Goal: Task Accomplishment & Management: Use online tool/utility

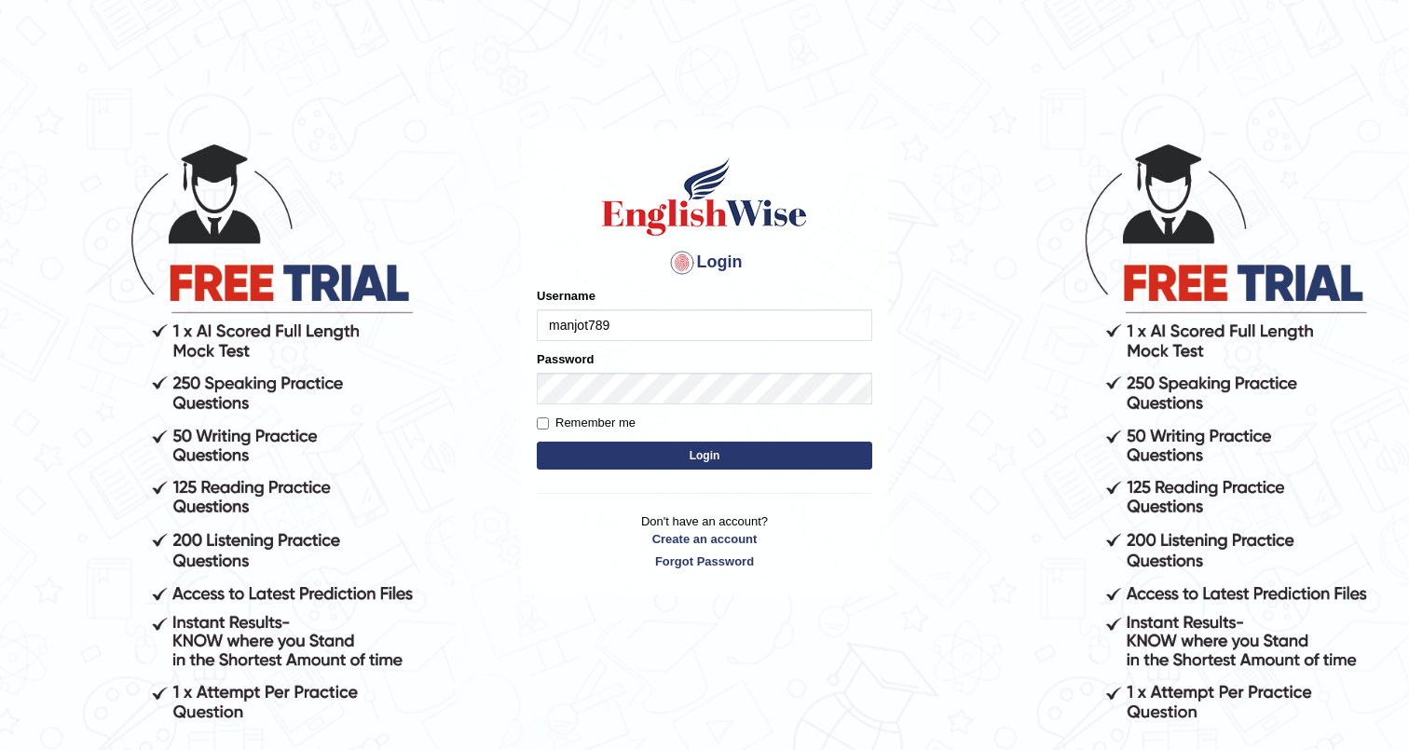
type input "manjot789"
click at [756, 445] on button "Login" at bounding box center [704, 456] width 335 height 28
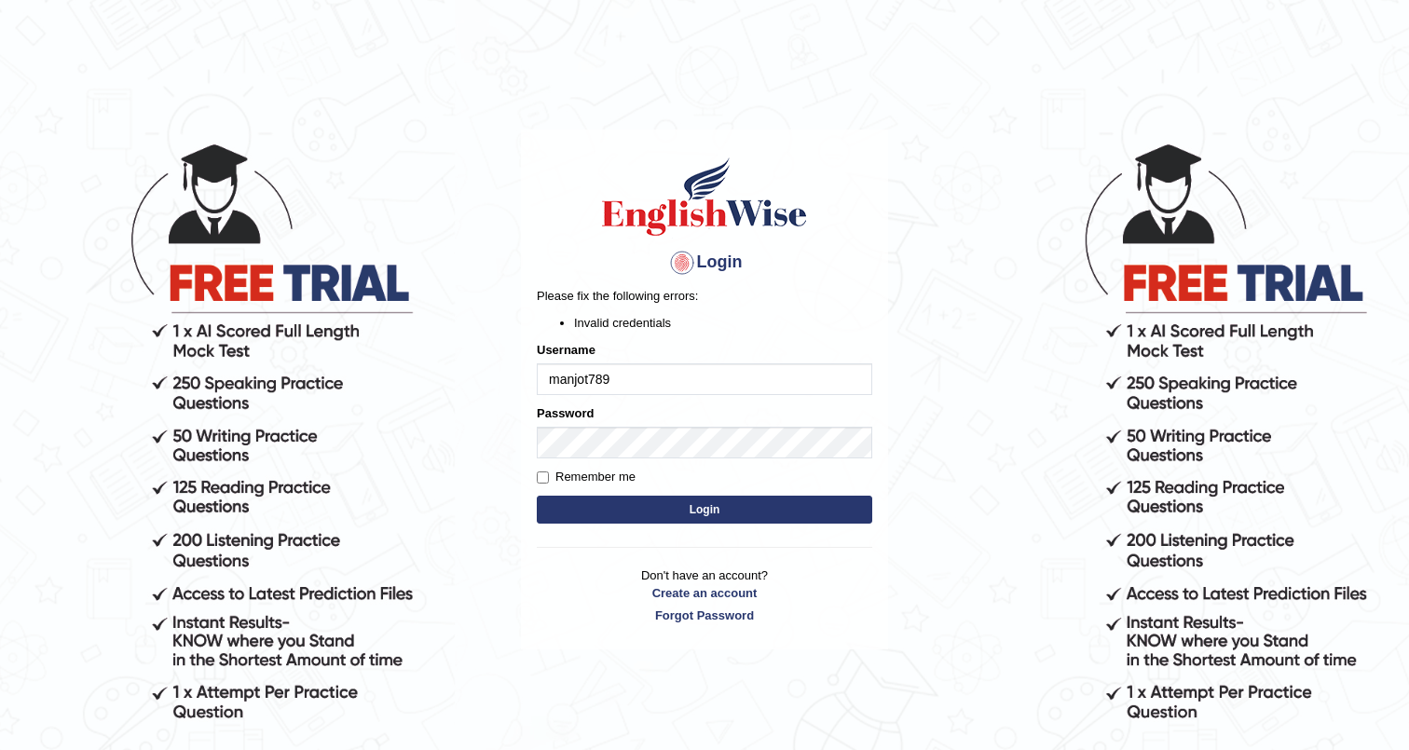
click at [537, 496] on button "Login" at bounding box center [704, 510] width 335 height 28
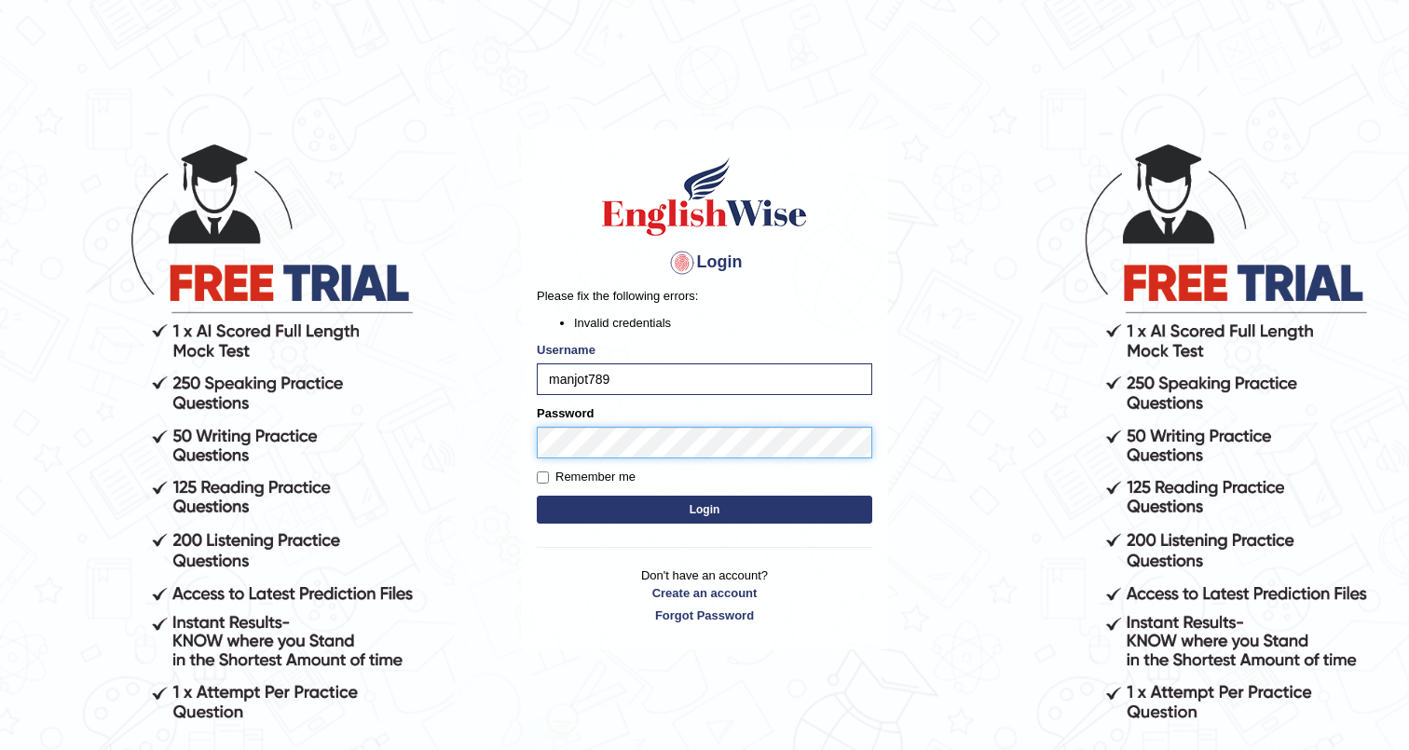
click at [537, 496] on button "Login" at bounding box center [704, 510] width 335 height 28
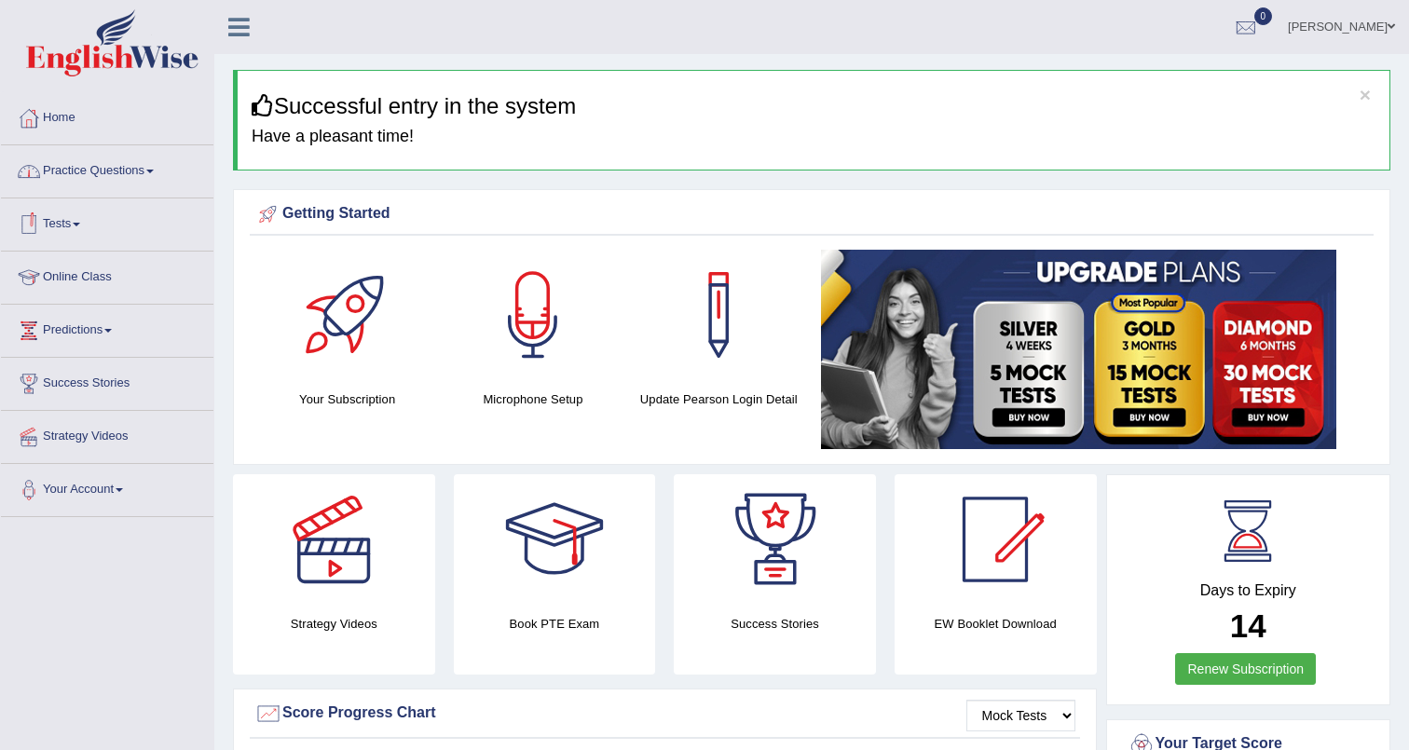
click at [96, 183] on link "Practice Questions" at bounding box center [107, 168] width 212 height 47
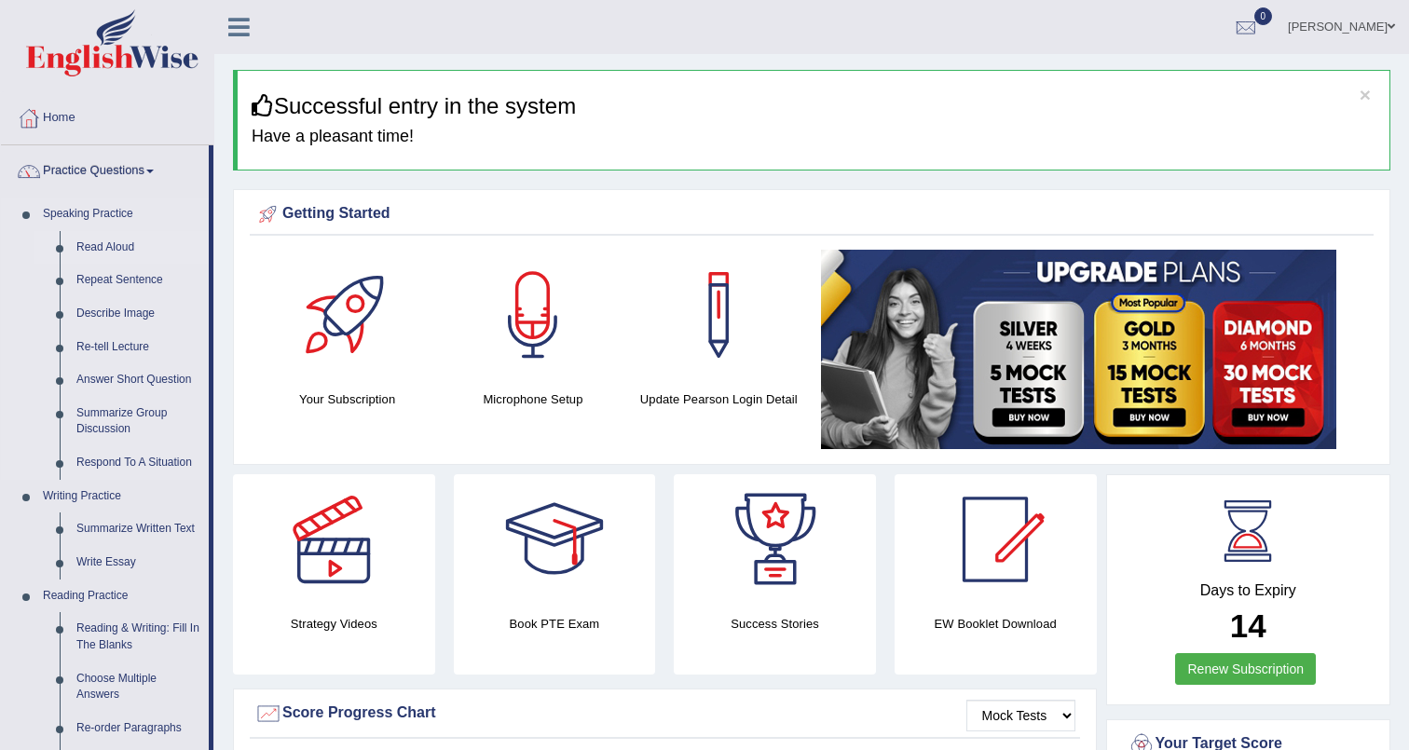
click at [109, 244] on link "Read Aloud" at bounding box center [138, 248] width 141 height 34
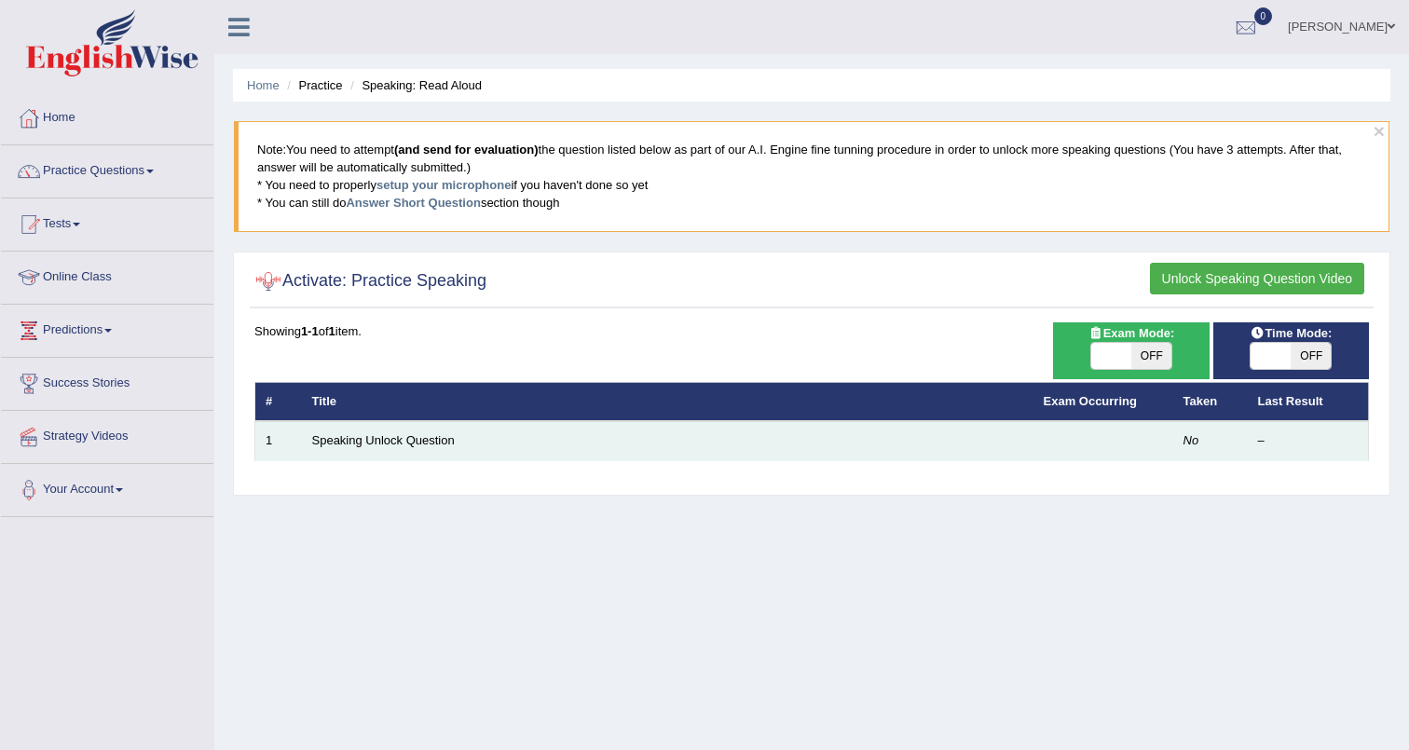
click at [1128, 438] on td at bounding box center [1103, 440] width 140 height 39
click at [417, 441] on link "Speaking Unlock Question" at bounding box center [383, 440] width 143 height 14
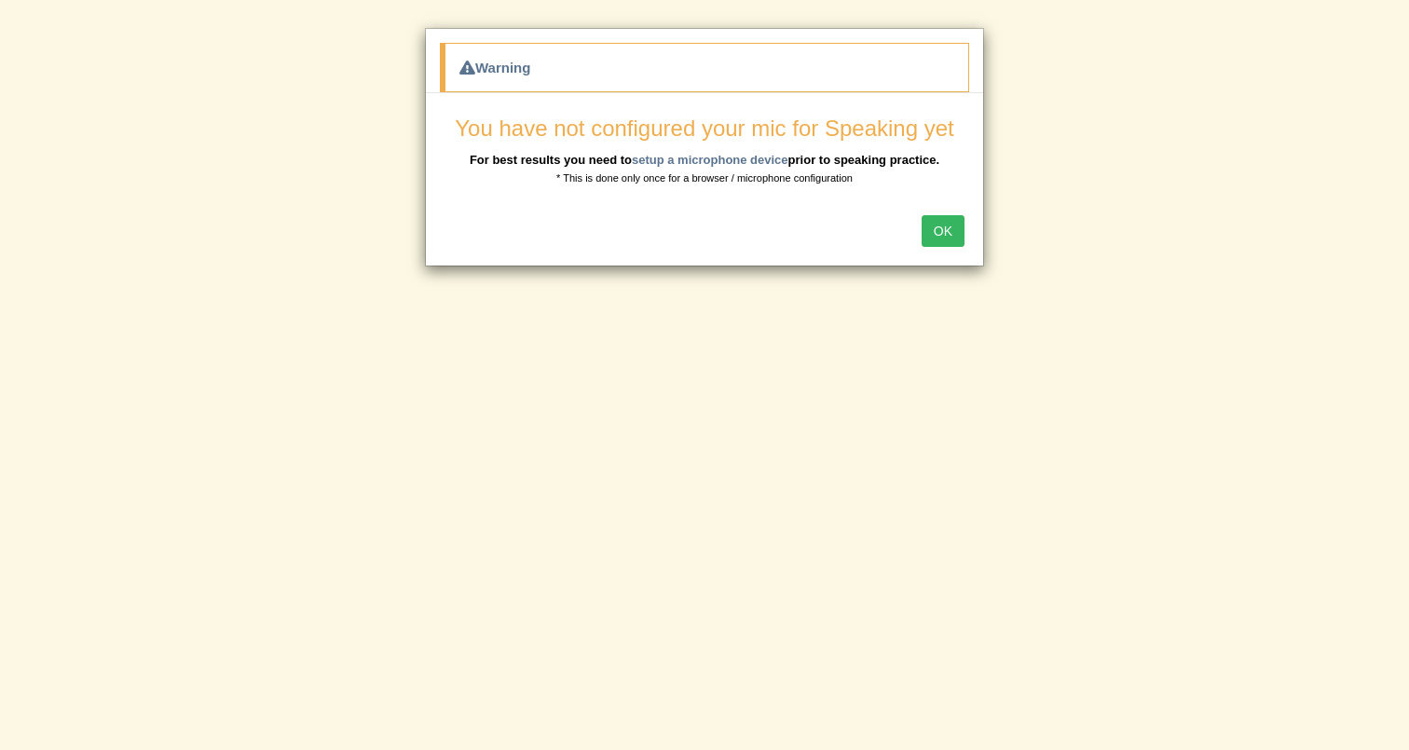
click at [950, 233] on button "OK" at bounding box center [943, 231] width 43 height 32
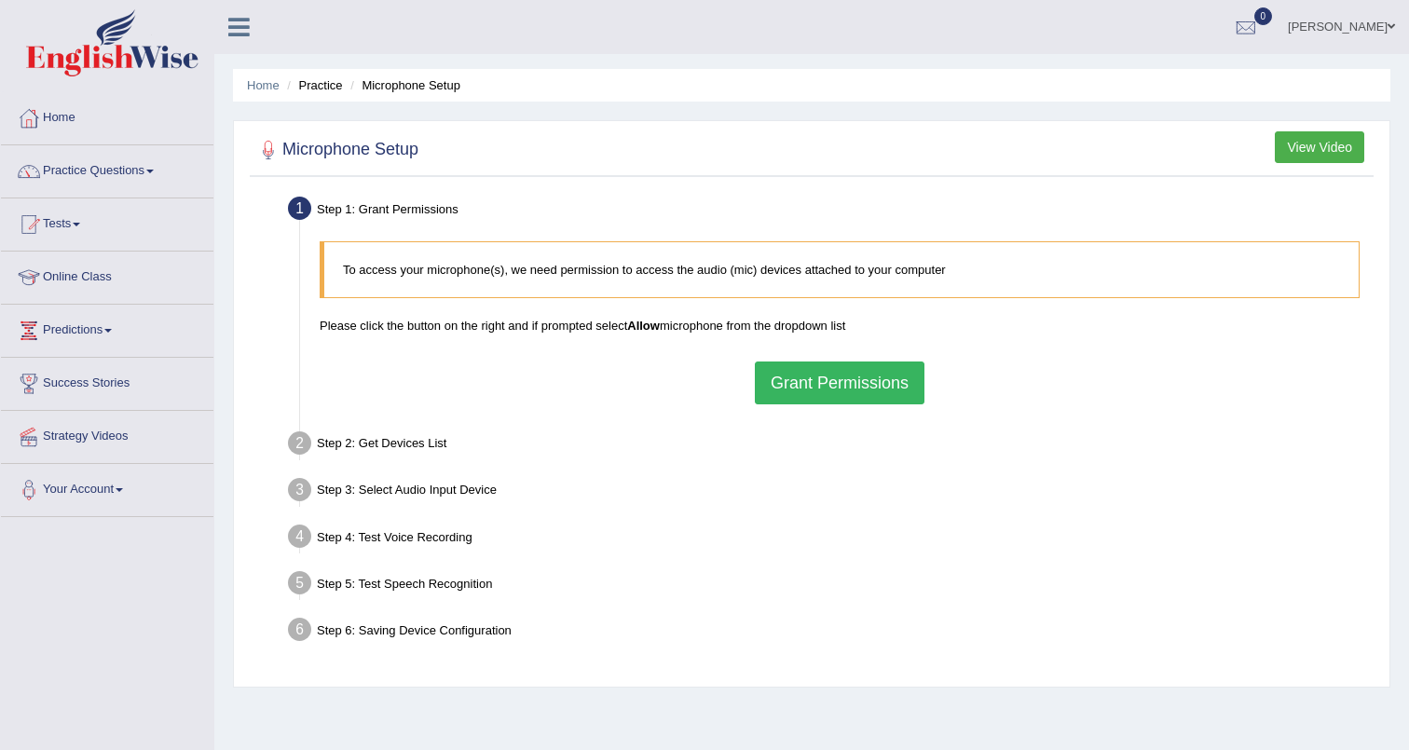
click at [819, 404] on div "To access your microphone(s), we need permission to access the audio (mic) devi…" at bounding box center [839, 323] width 1059 height 182
click at [823, 402] on button "Grant Permissions" at bounding box center [840, 383] width 170 height 43
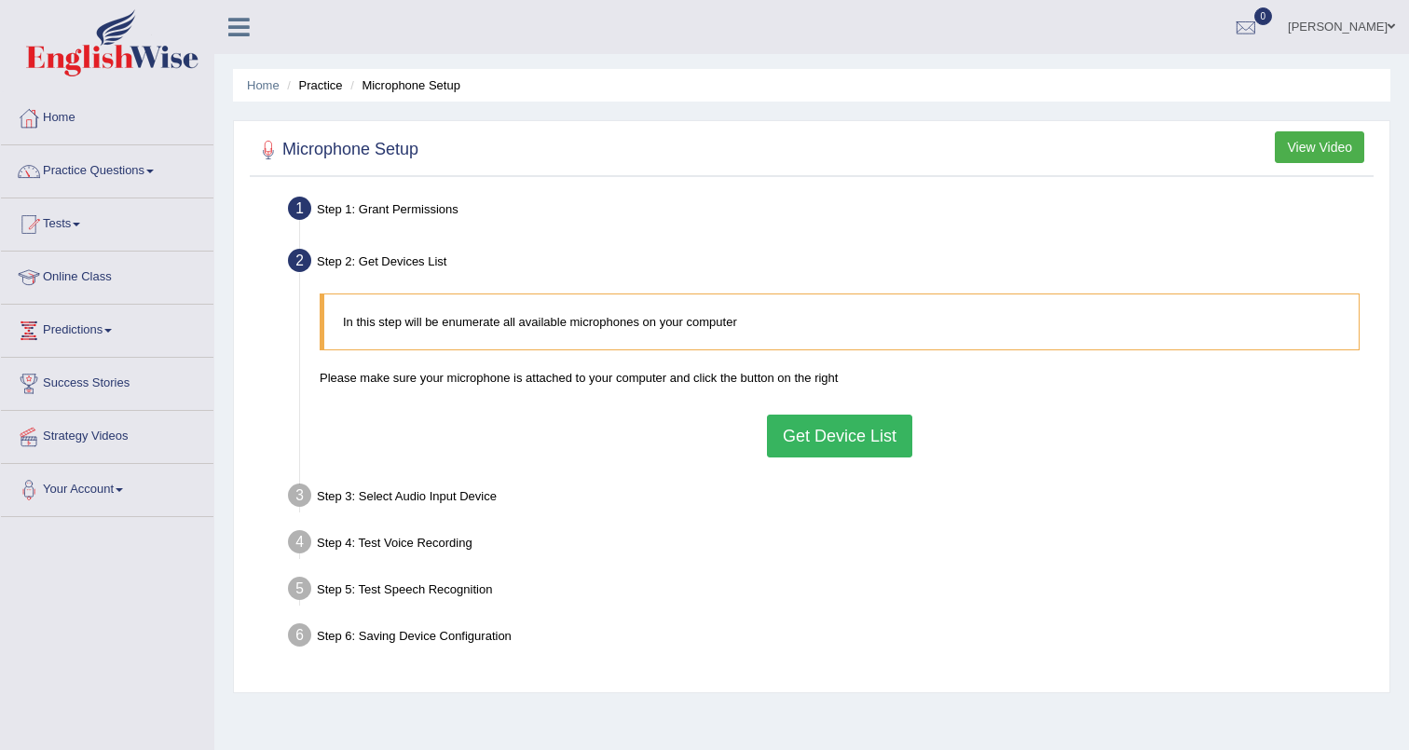
click at [851, 422] on button "Get Device List" at bounding box center [839, 436] width 145 height 43
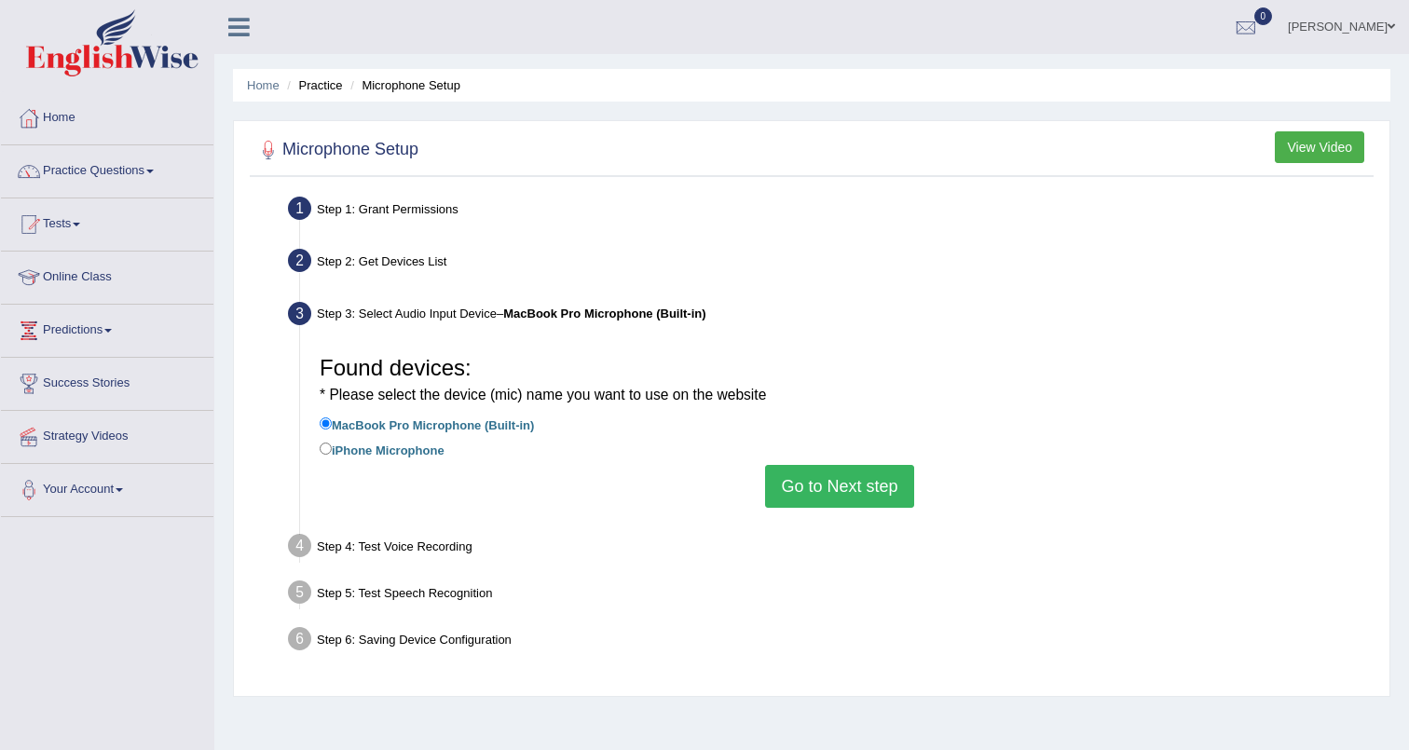
click at [827, 480] on button "Go to Next step" at bounding box center [839, 486] width 148 height 43
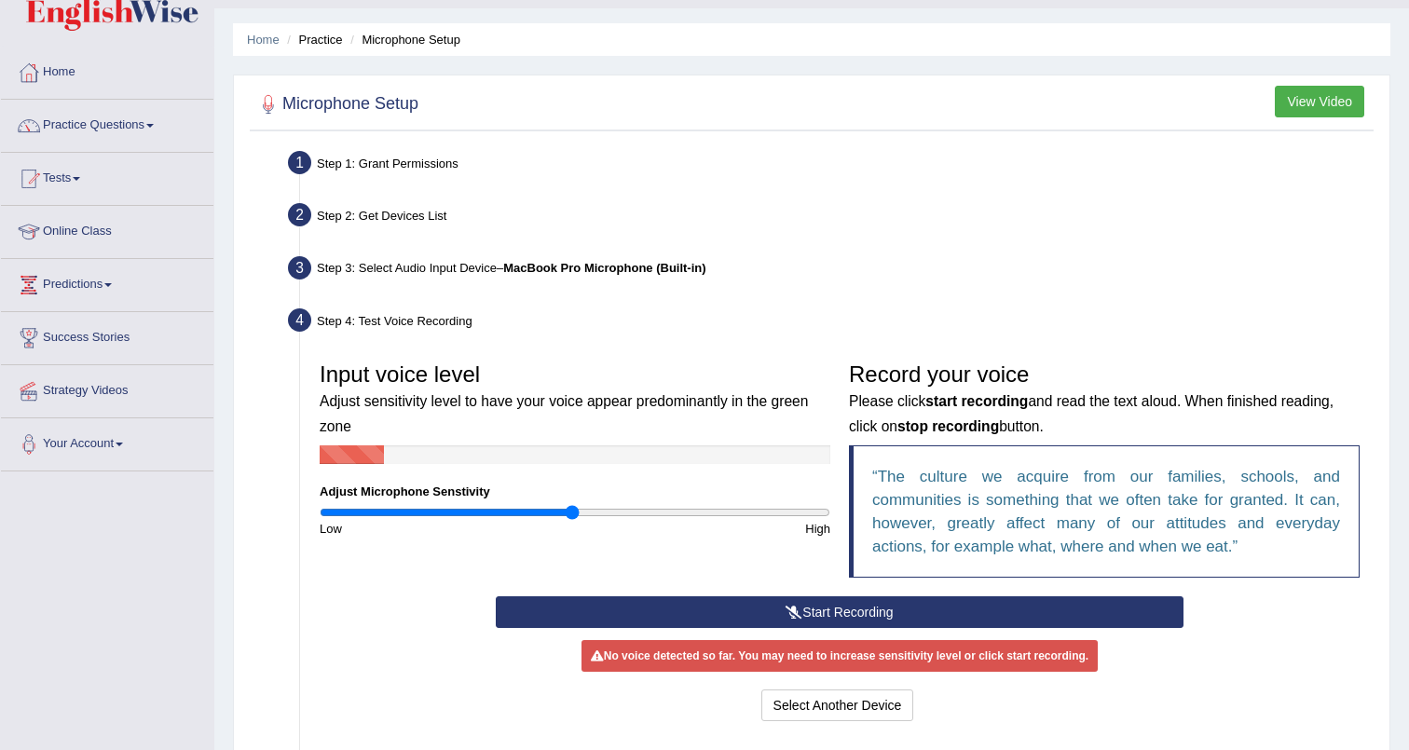
scroll to position [228, 0]
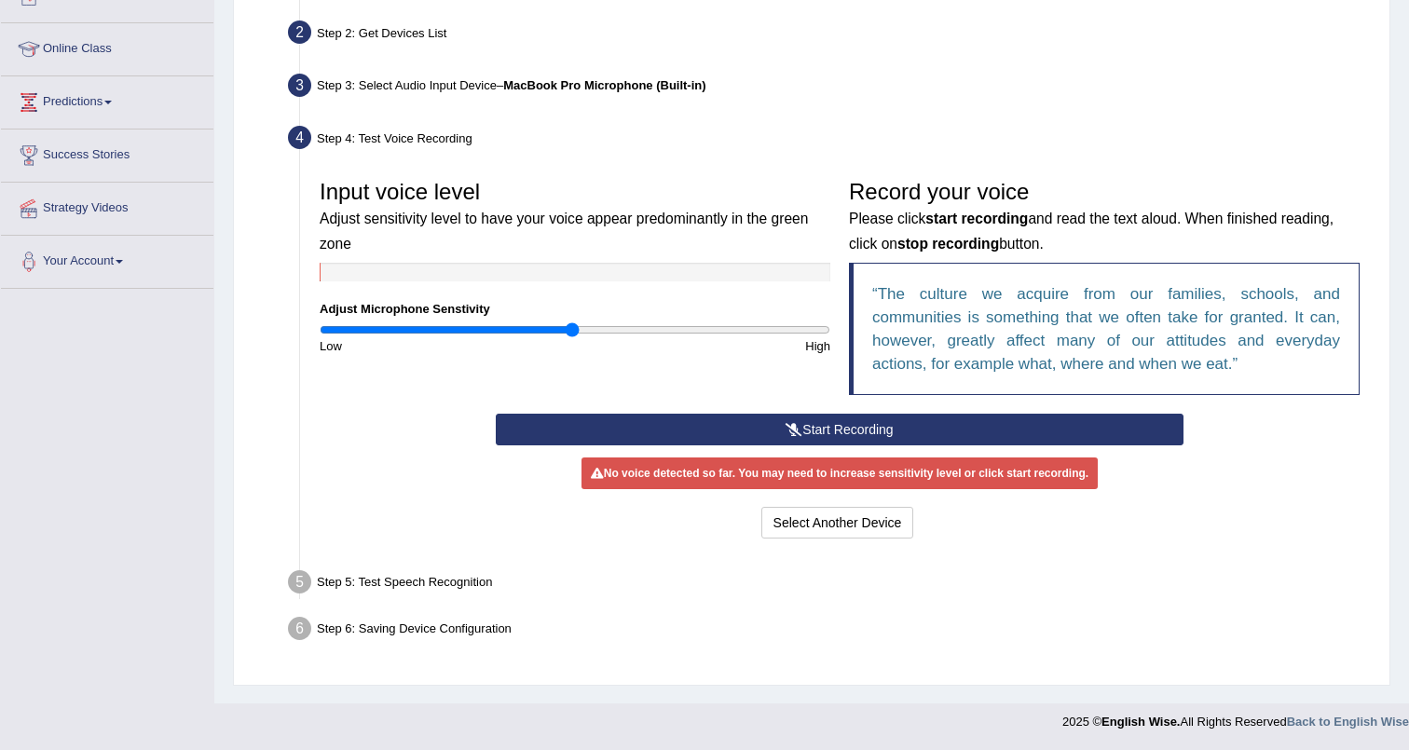
click at [811, 426] on button "Start Recording" at bounding box center [839, 430] width 687 height 32
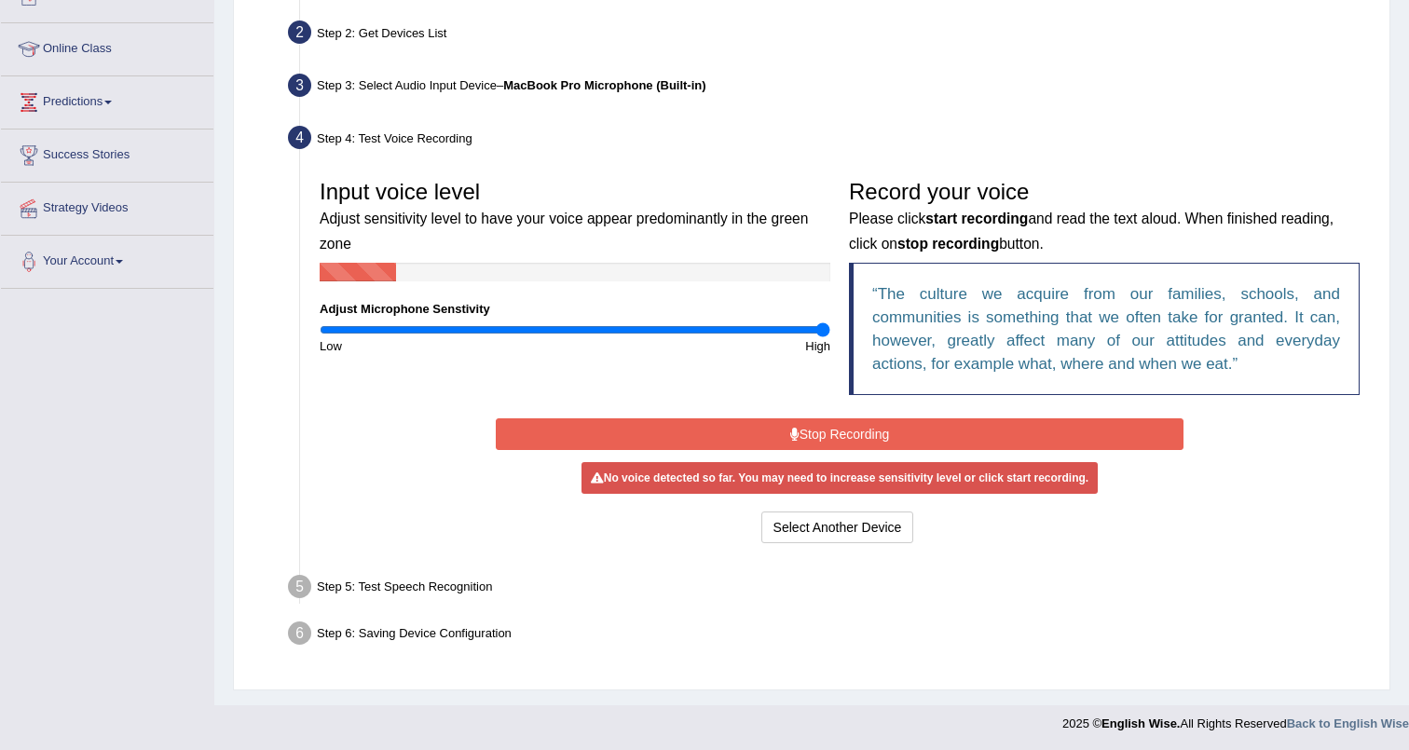
drag, startPoint x: 570, startPoint y: 330, endPoint x: 1013, endPoint y: 331, distance: 442.6
click at [830, 331] on input "range" at bounding box center [575, 329] width 511 height 15
drag, startPoint x: 826, startPoint y: 335, endPoint x: 1103, endPoint y: 327, distance: 277.8
click at [830, 327] on input "range" at bounding box center [575, 329] width 511 height 15
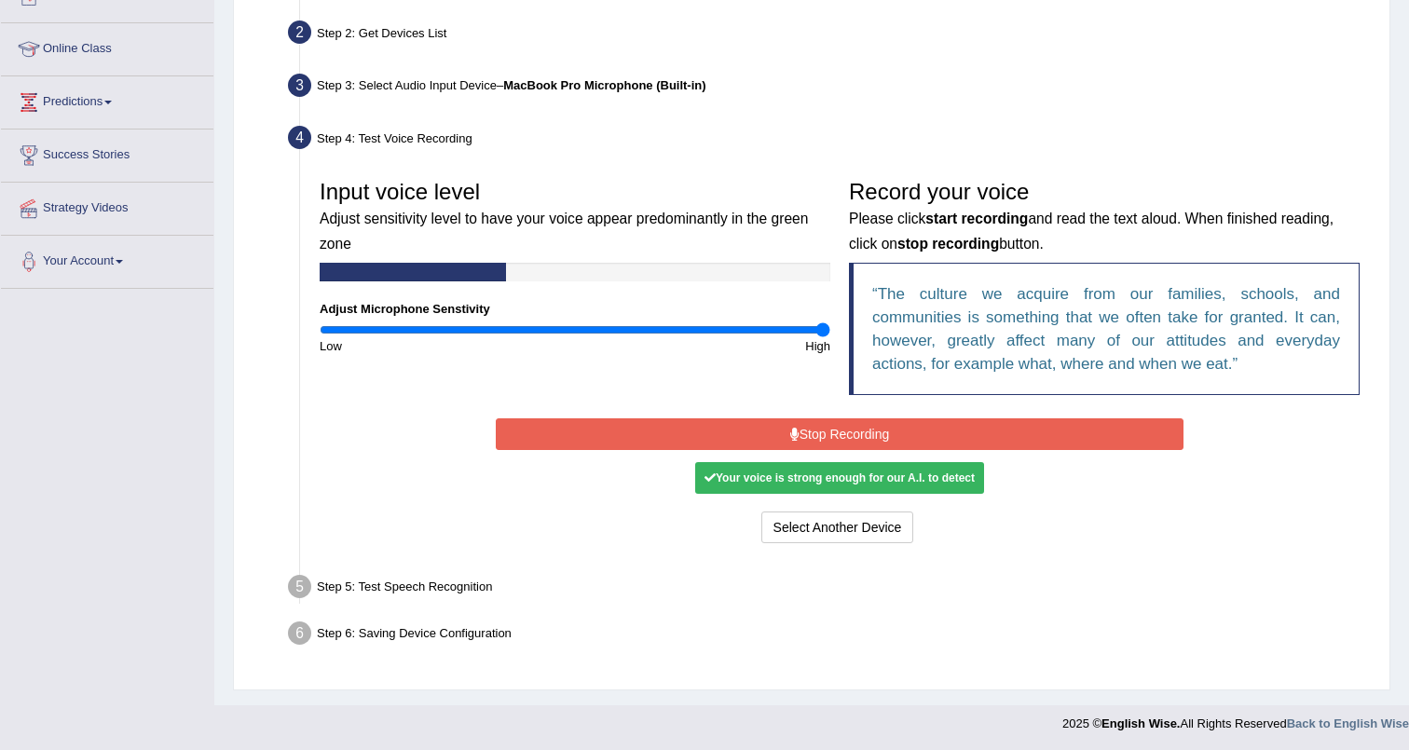
drag, startPoint x: 826, startPoint y: 330, endPoint x: 1134, endPoint y: 336, distance: 308.5
click at [830, 336] on input "range" at bounding box center [575, 329] width 511 height 15
click at [874, 528] on button "Select Another Device" at bounding box center [837, 528] width 153 height 32
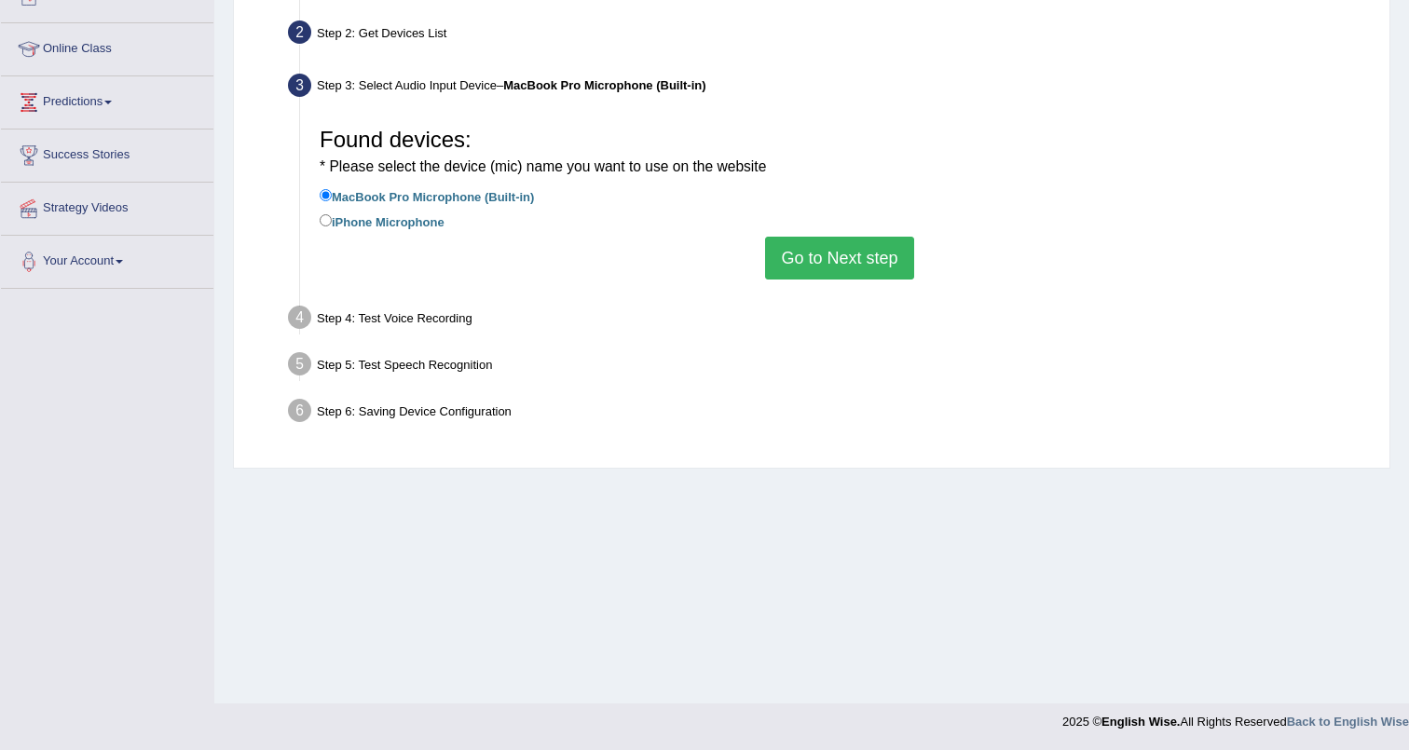
click at [829, 277] on button "Go to Next step" at bounding box center [839, 258] width 148 height 43
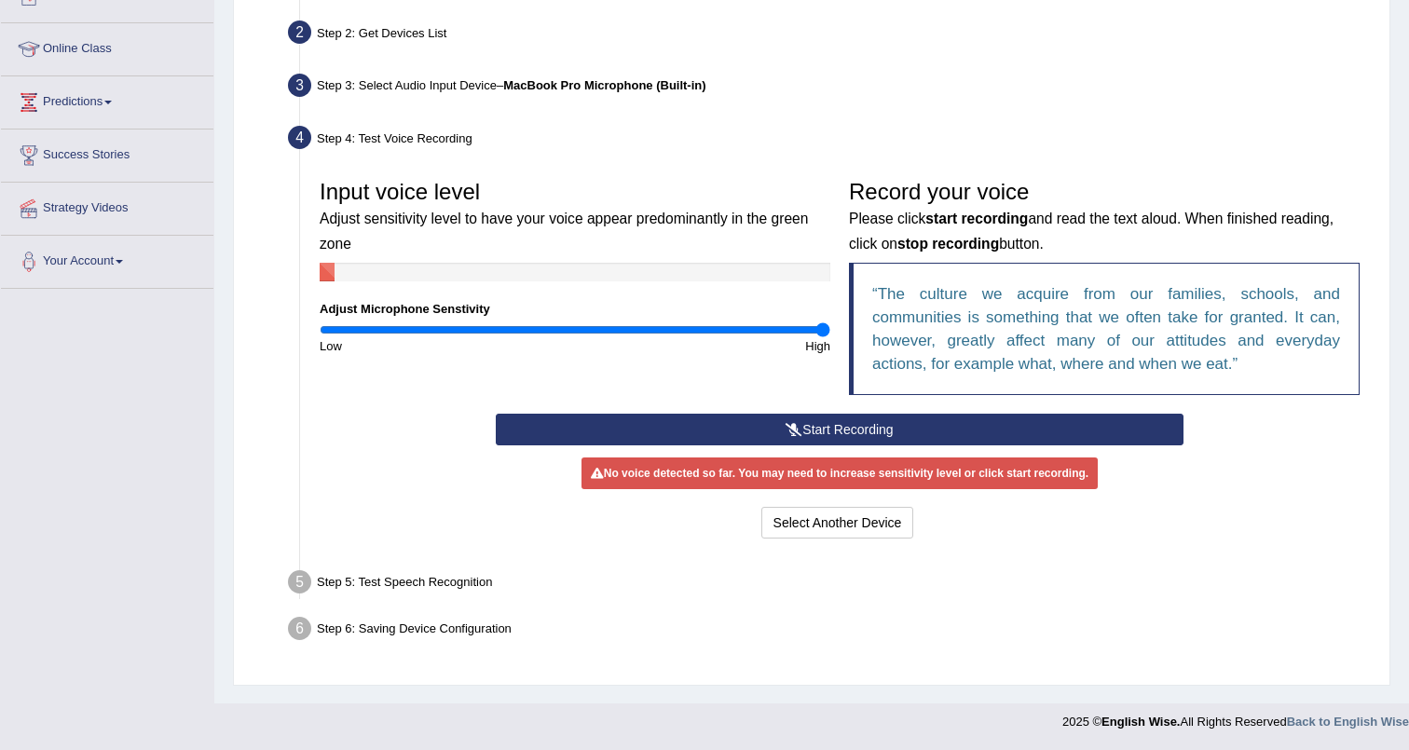
click at [772, 432] on button "Start Recording" at bounding box center [839, 430] width 687 height 32
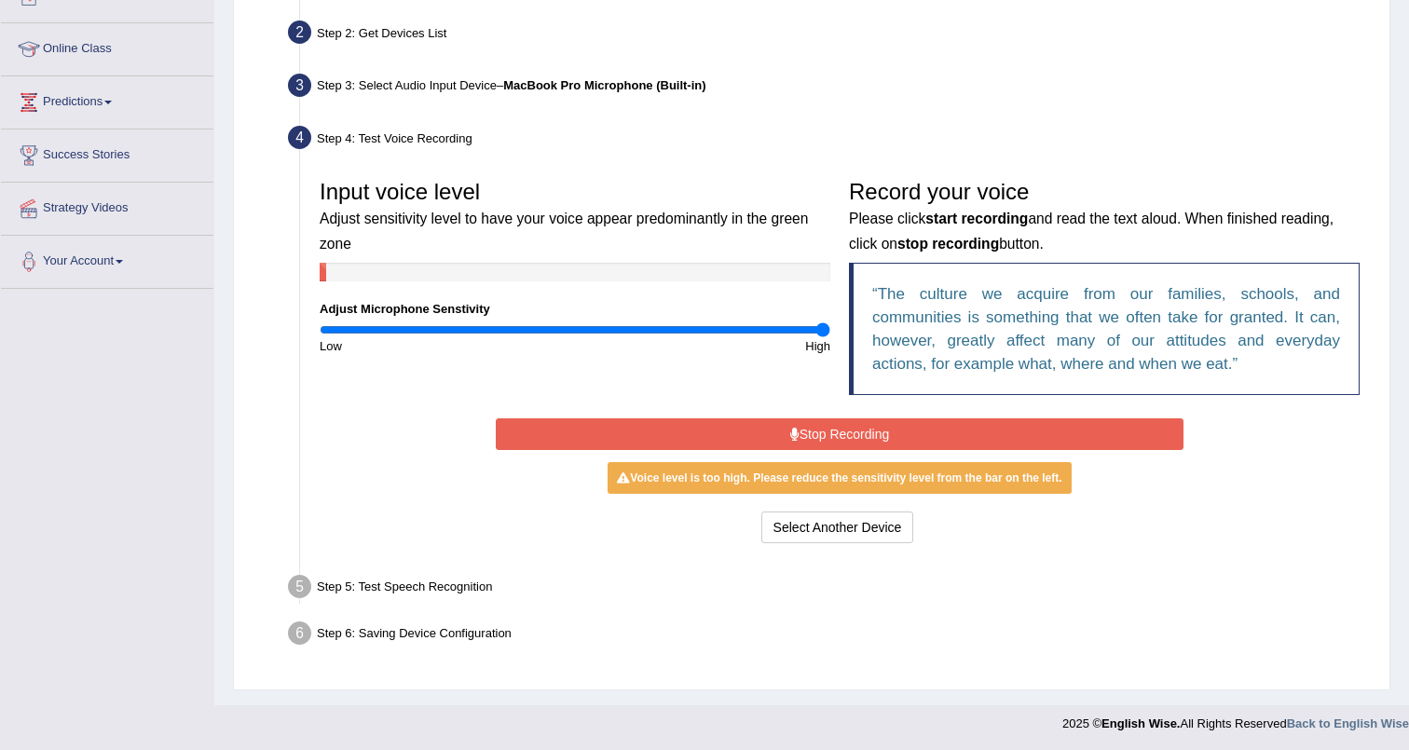
click at [843, 425] on button "Stop Recording" at bounding box center [839, 434] width 687 height 32
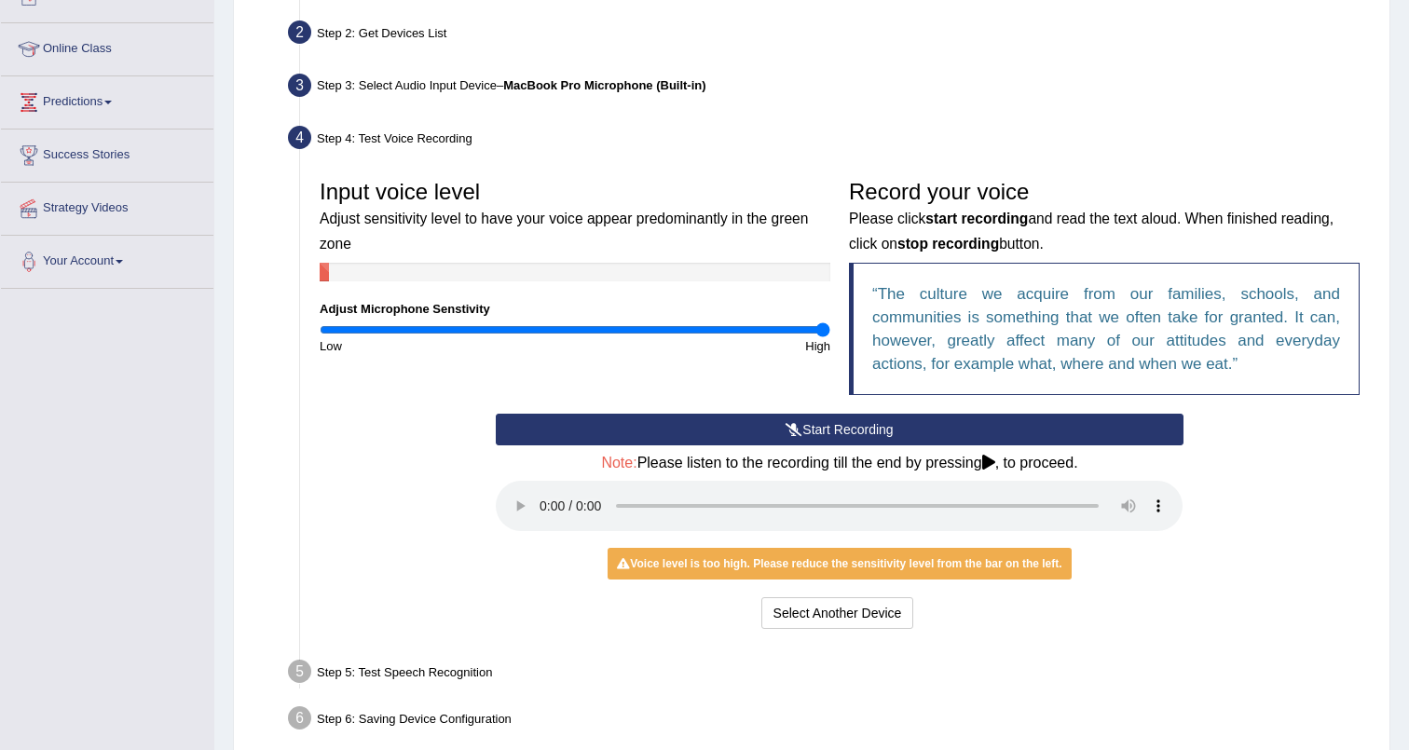
click at [843, 425] on button "Start Recording" at bounding box center [839, 430] width 687 height 32
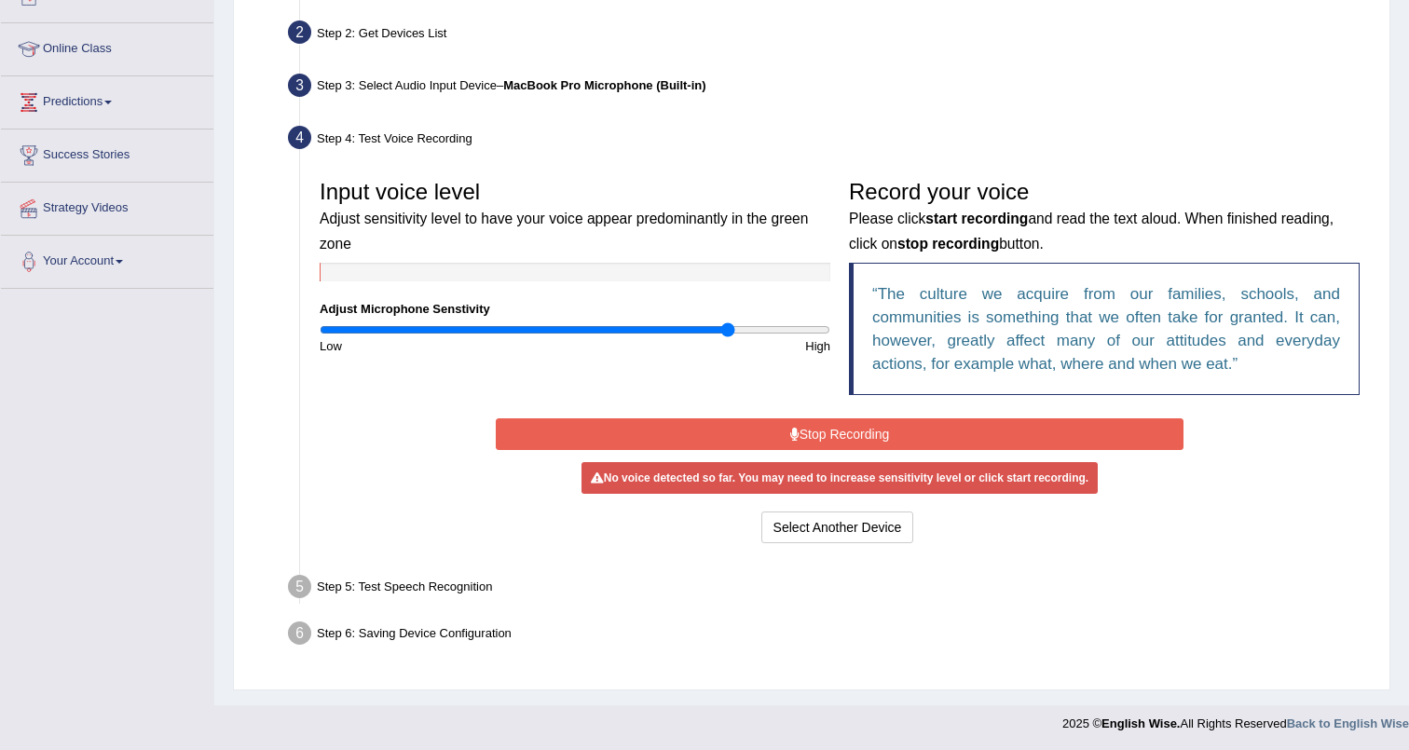
drag, startPoint x: 827, startPoint y: 326, endPoint x: 727, endPoint y: 346, distance: 101.6
click at [727, 337] on input "range" at bounding box center [575, 329] width 511 height 15
click at [824, 438] on button "Stop Recording" at bounding box center [839, 434] width 687 height 32
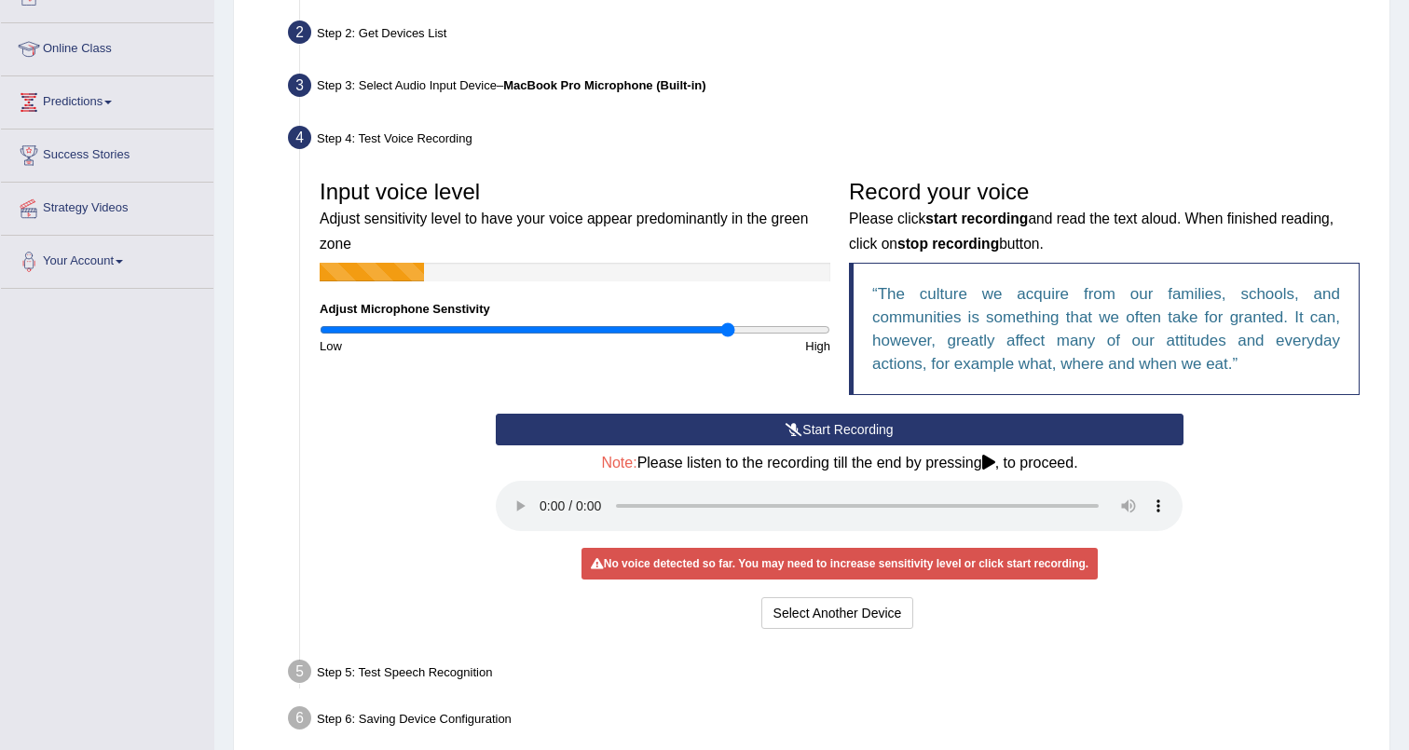
click at [824, 438] on button "Start Recording" at bounding box center [839, 430] width 687 height 32
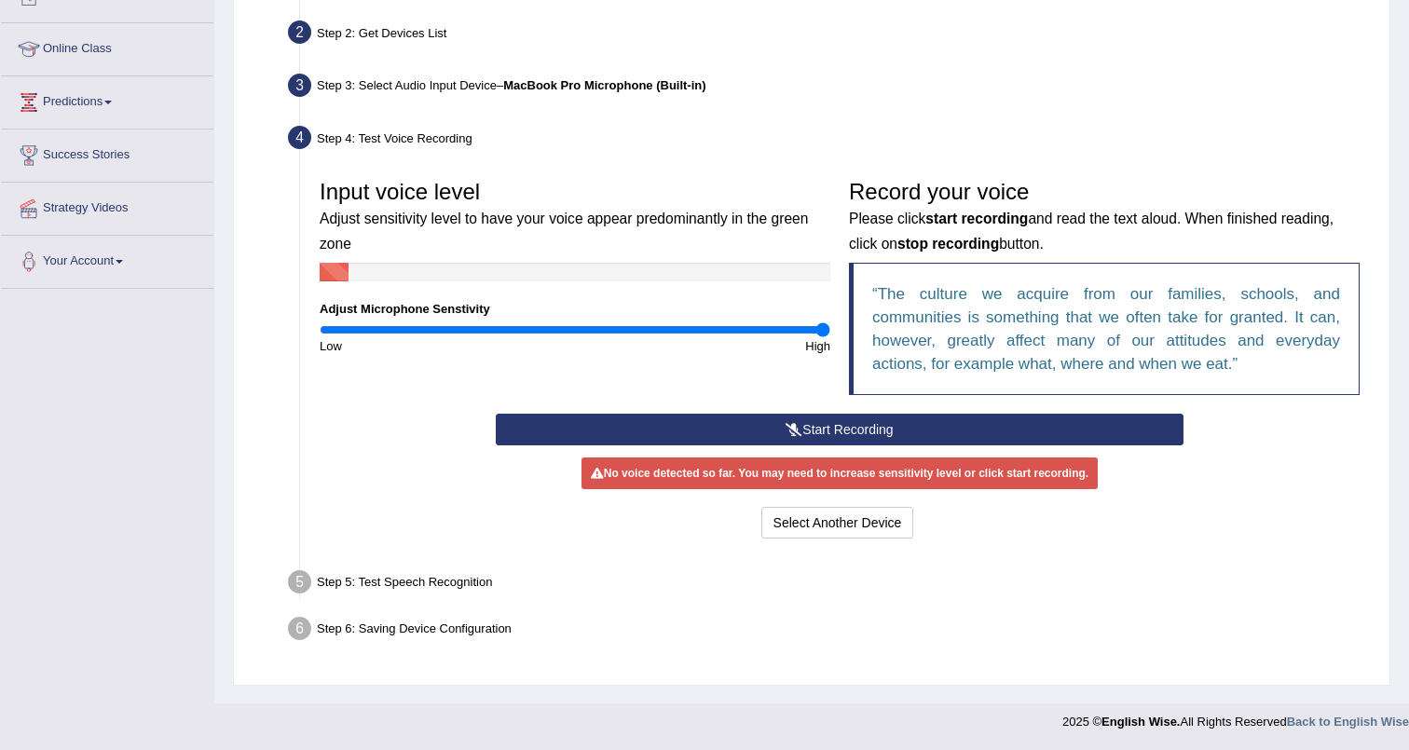
drag, startPoint x: 739, startPoint y: 329, endPoint x: 854, endPoint y: 348, distance: 116.3
click at [830, 337] on input "range" at bounding box center [575, 329] width 511 height 15
click at [863, 433] on button "Start Recording" at bounding box center [839, 430] width 687 height 32
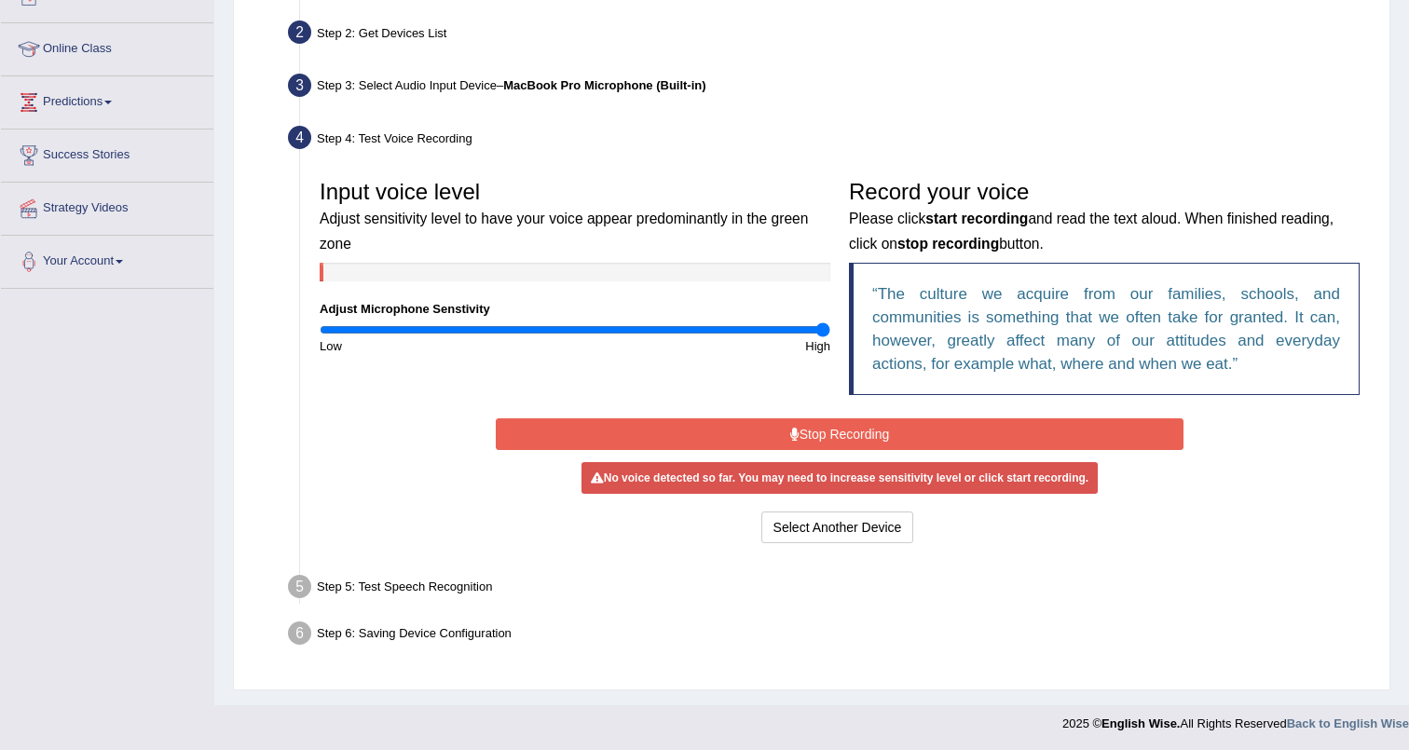
click at [863, 432] on button "Stop Recording" at bounding box center [839, 434] width 687 height 32
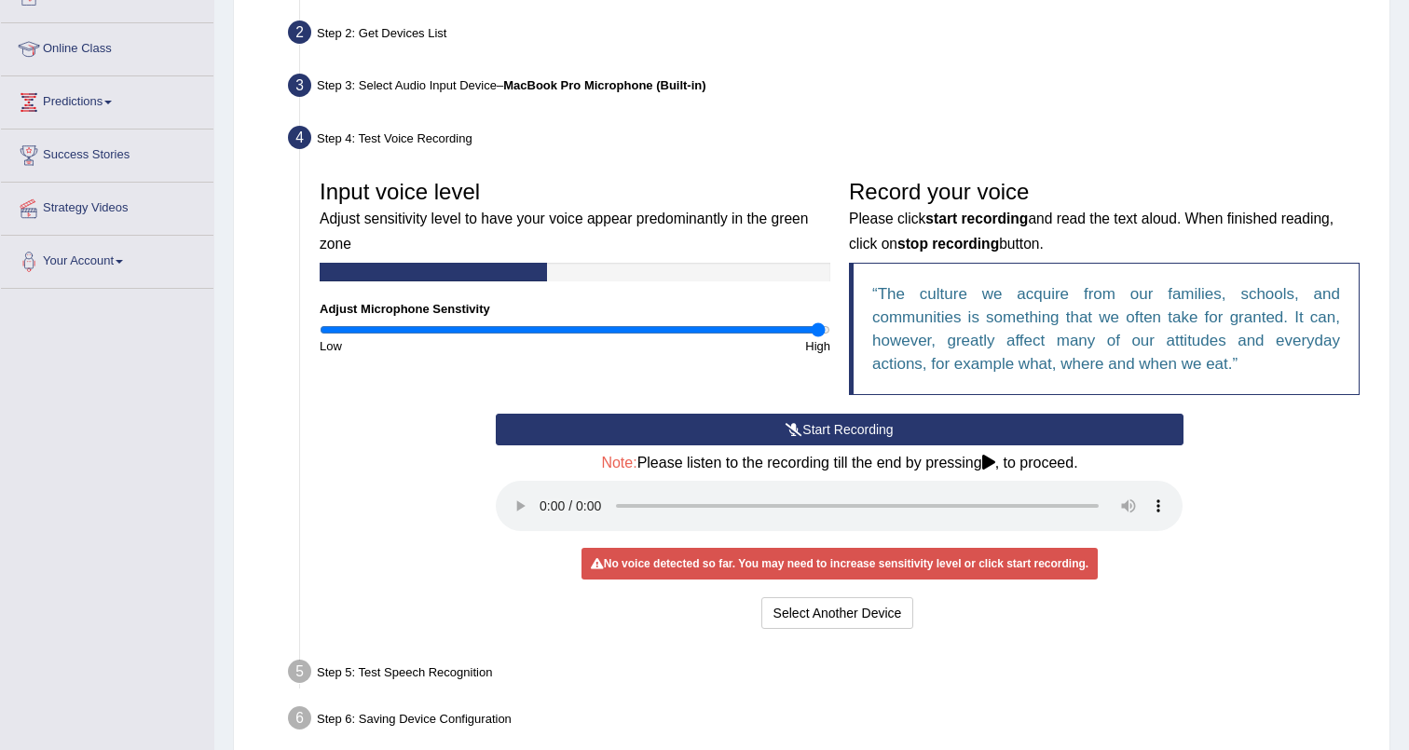
type input "2"
drag, startPoint x: 817, startPoint y: 329, endPoint x: 878, endPoint y: 344, distance: 62.4
click at [830, 337] on input "range" at bounding box center [575, 329] width 511 height 15
click at [856, 412] on div "Record your voice Please click start recording and read the text aloud. When fi…" at bounding box center [1104, 292] width 529 height 243
click at [859, 421] on button "Start Recording" at bounding box center [839, 430] width 687 height 32
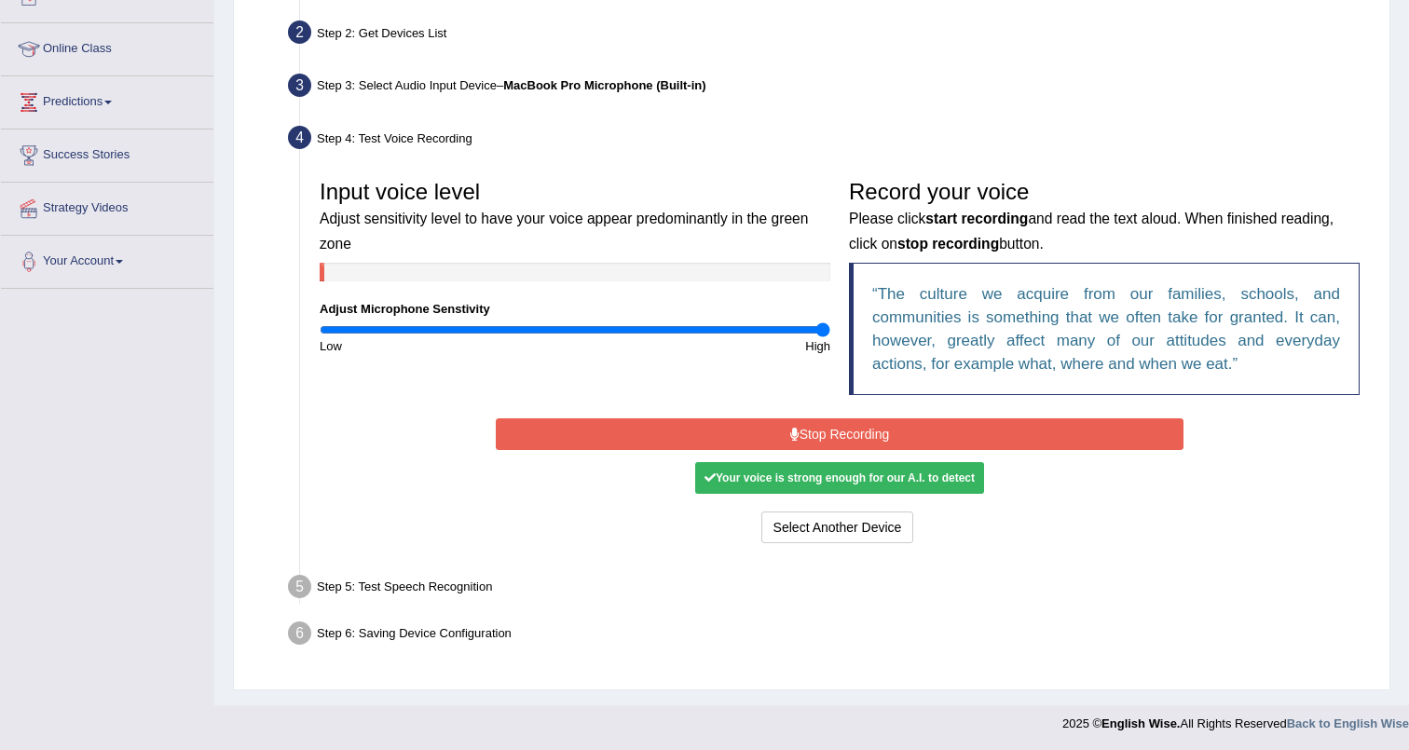
click at [815, 474] on div "Your voice is strong enough for our A.I. to detect" at bounding box center [839, 478] width 289 height 32
click at [854, 445] on button "Stop Recording" at bounding box center [839, 434] width 687 height 32
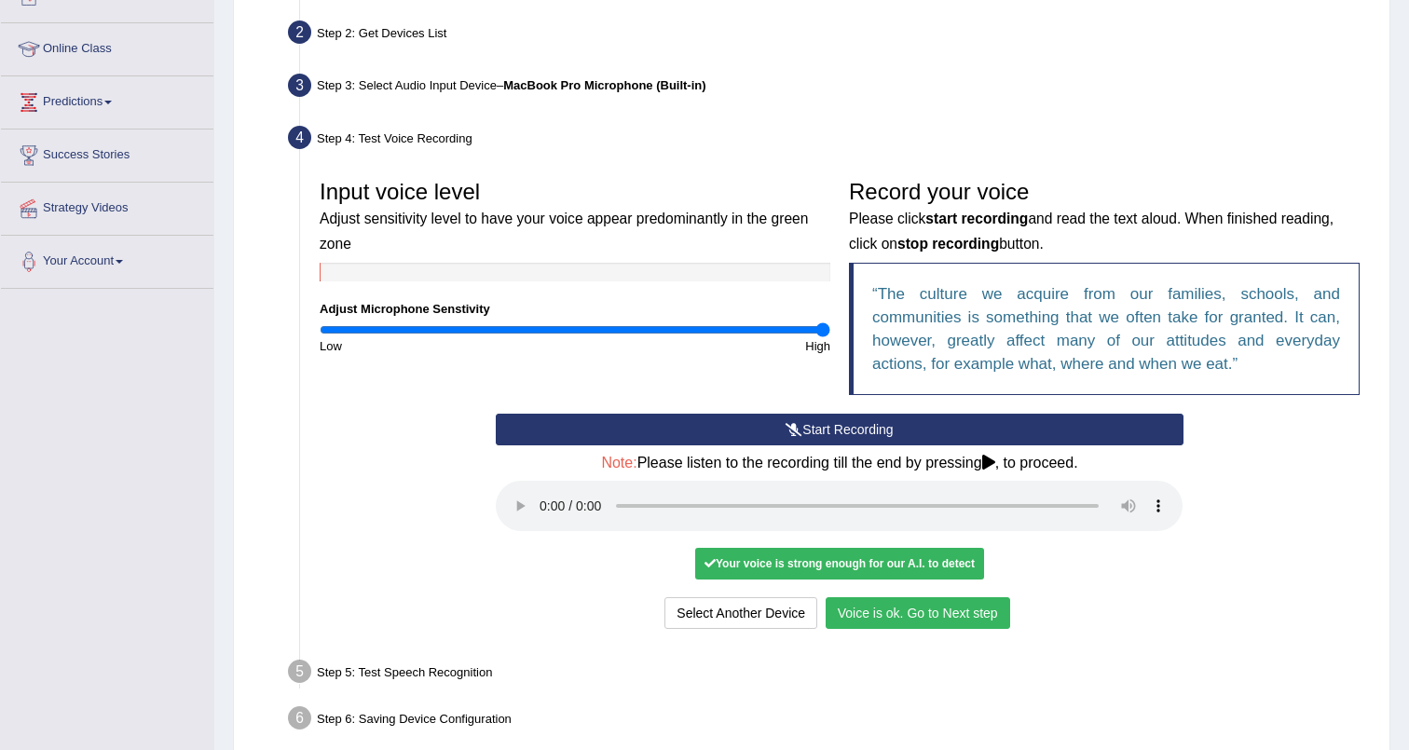
click at [943, 617] on button "Voice is ok. Go to Next step" at bounding box center [918, 613] width 184 height 32
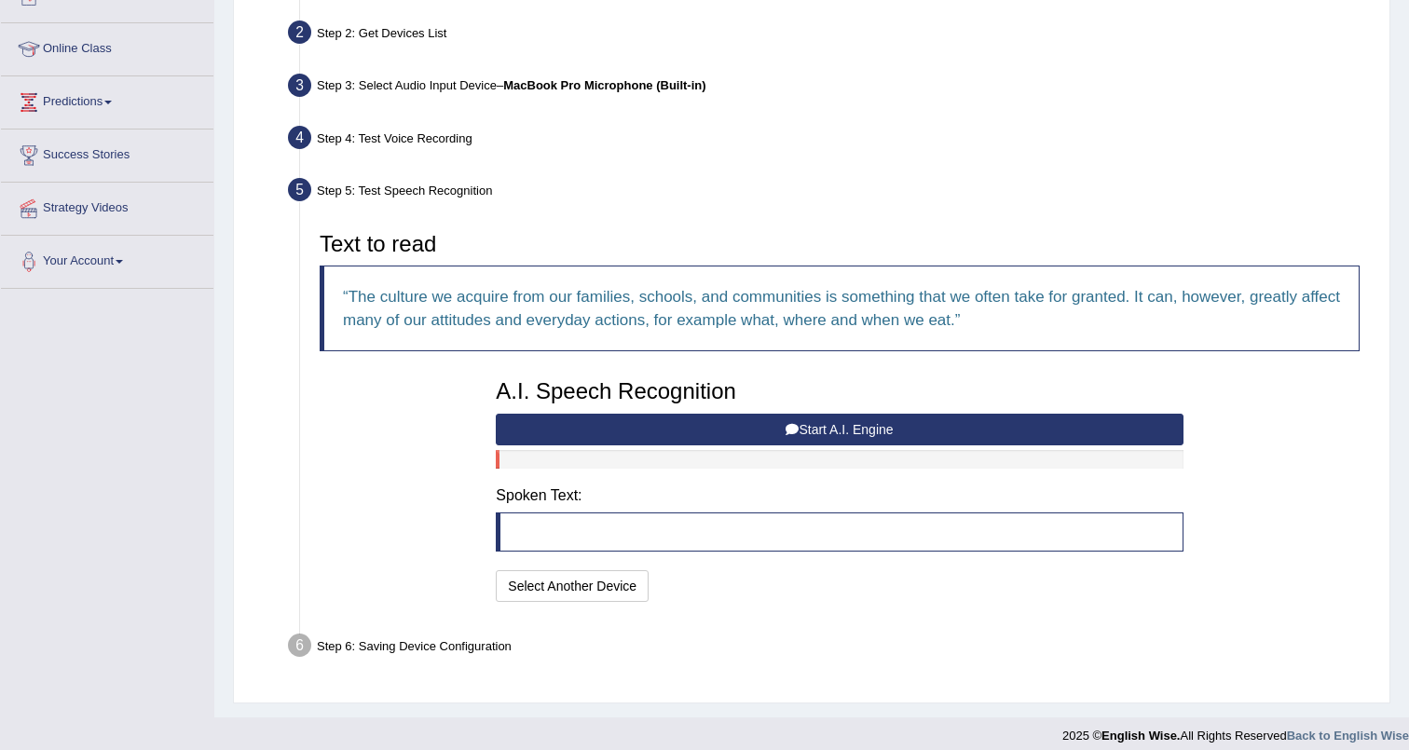
click at [821, 425] on button "Start A.I. Engine" at bounding box center [839, 430] width 687 height 32
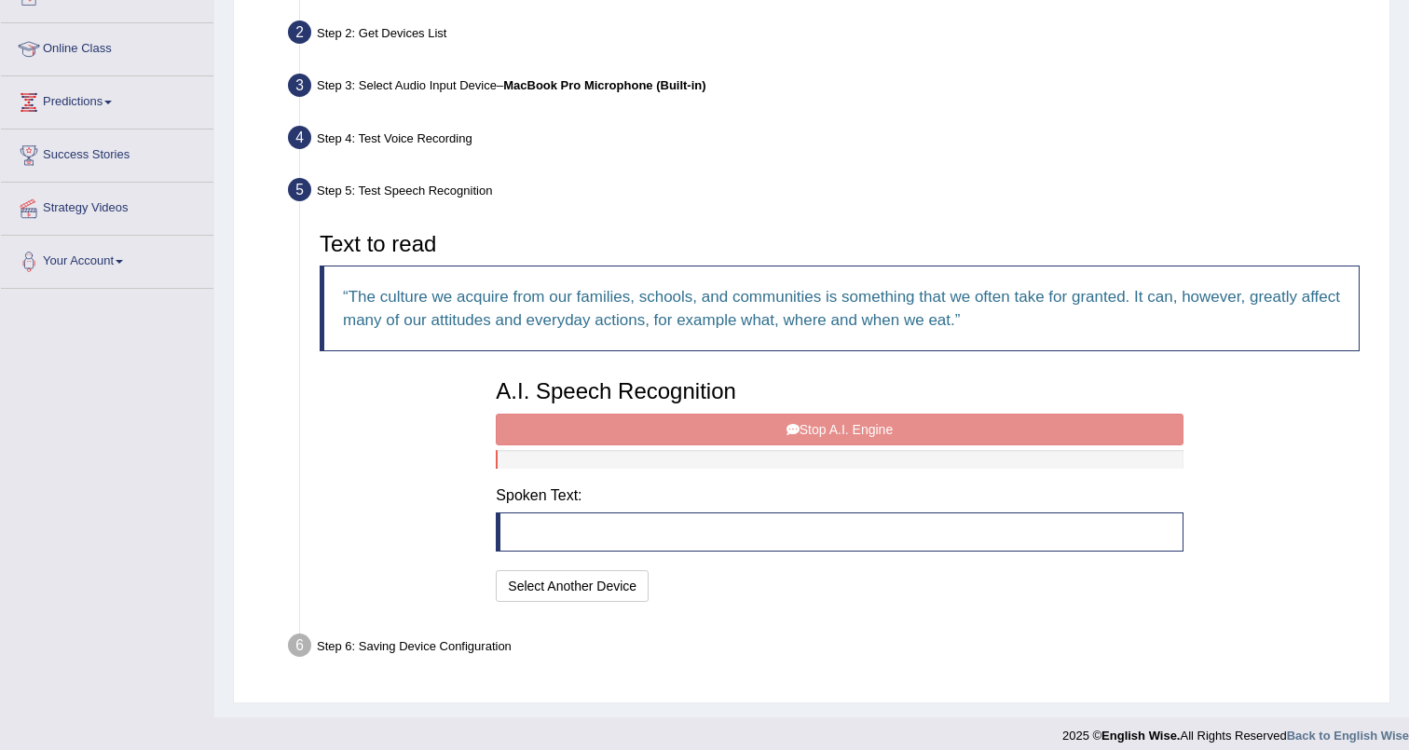
click at [371, 451] on div "Text to read The culture we acquire from our families, schools, and communities…" at bounding box center [839, 415] width 1059 height 384
click at [581, 531] on blockquote at bounding box center [839, 531] width 687 height 39
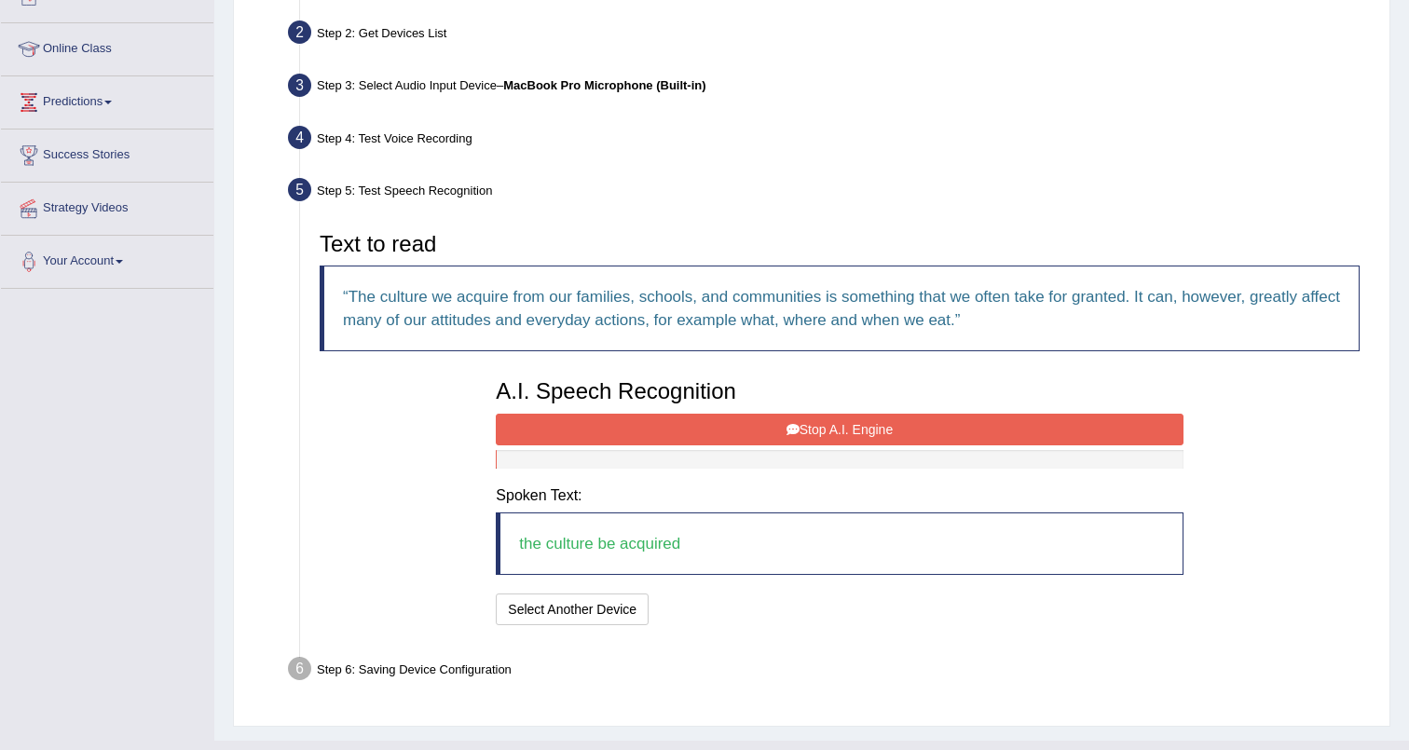
click at [815, 435] on button "Stop A.I. Engine" at bounding box center [839, 430] width 687 height 32
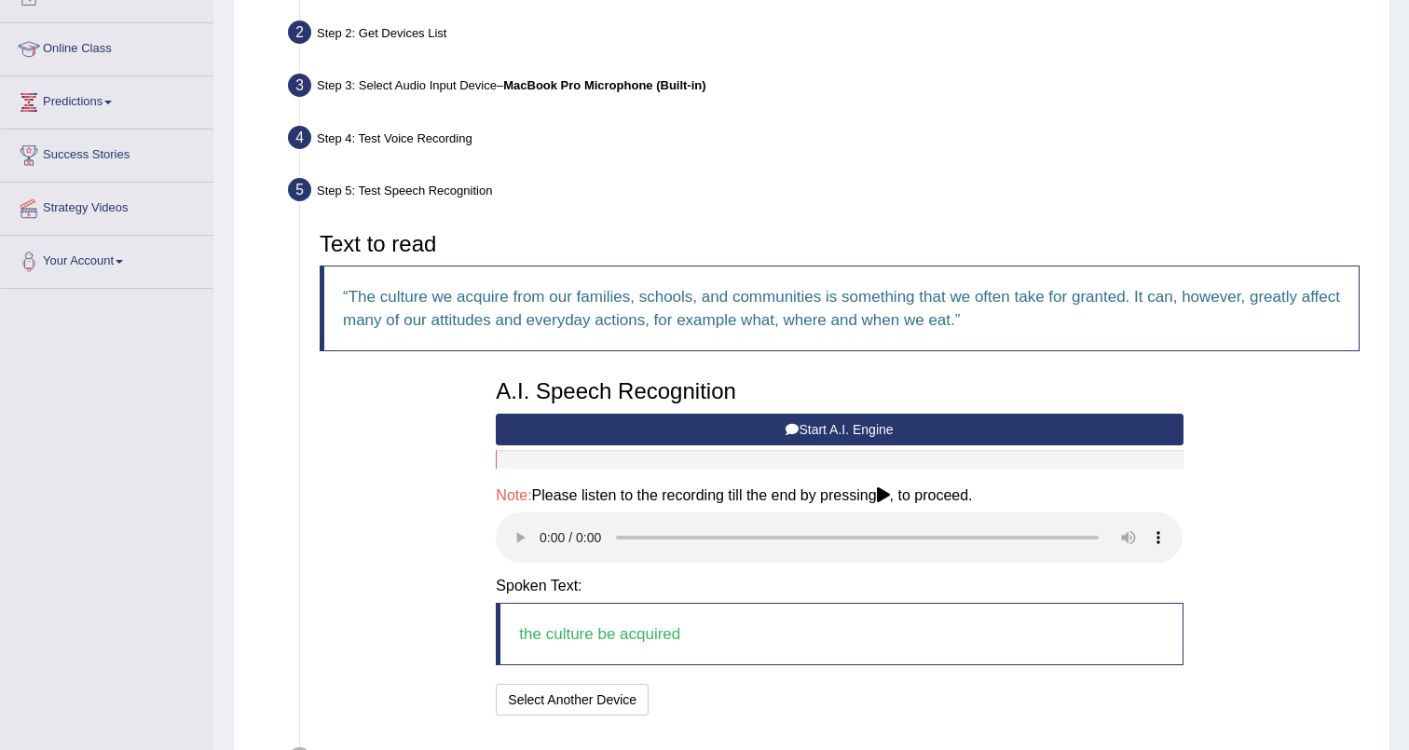
click at [815, 435] on button "Start A.I. Engine" at bounding box center [839, 430] width 687 height 32
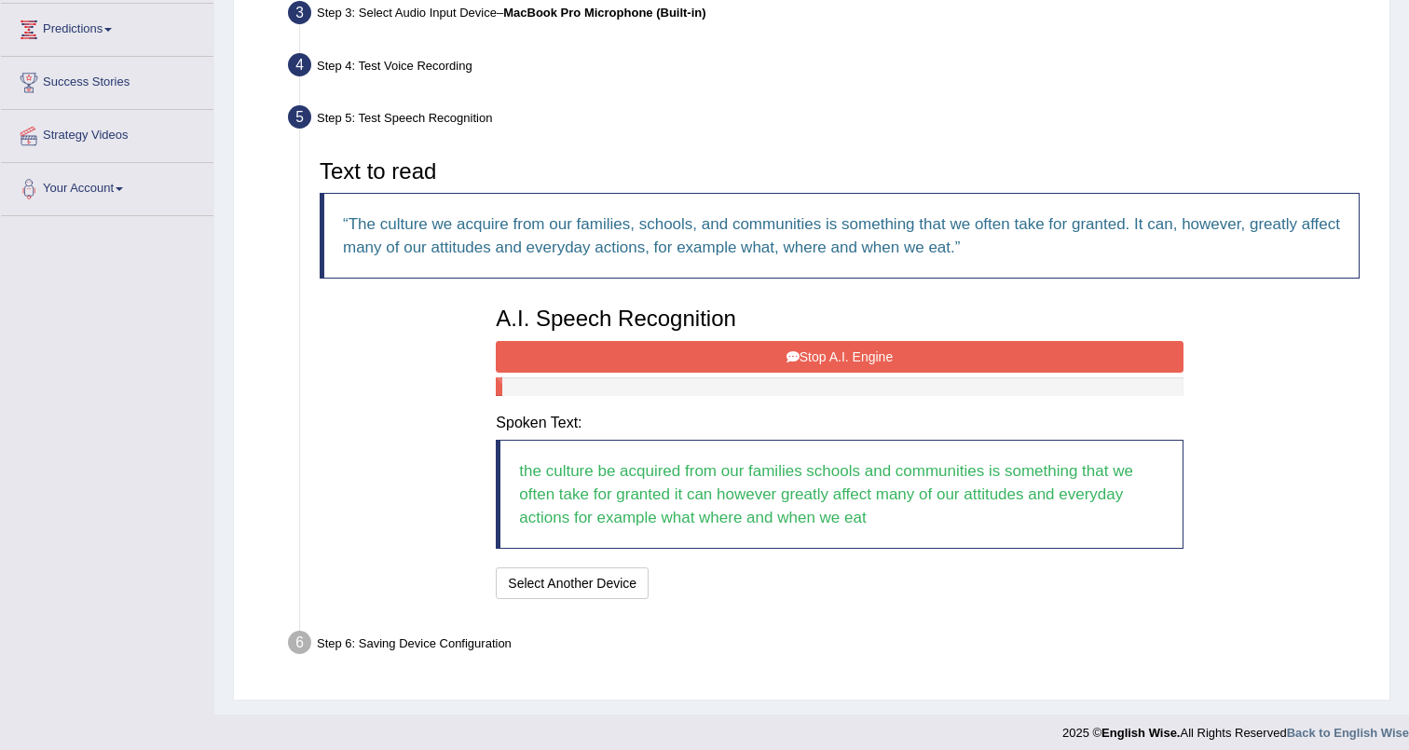
scroll to position [312, 0]
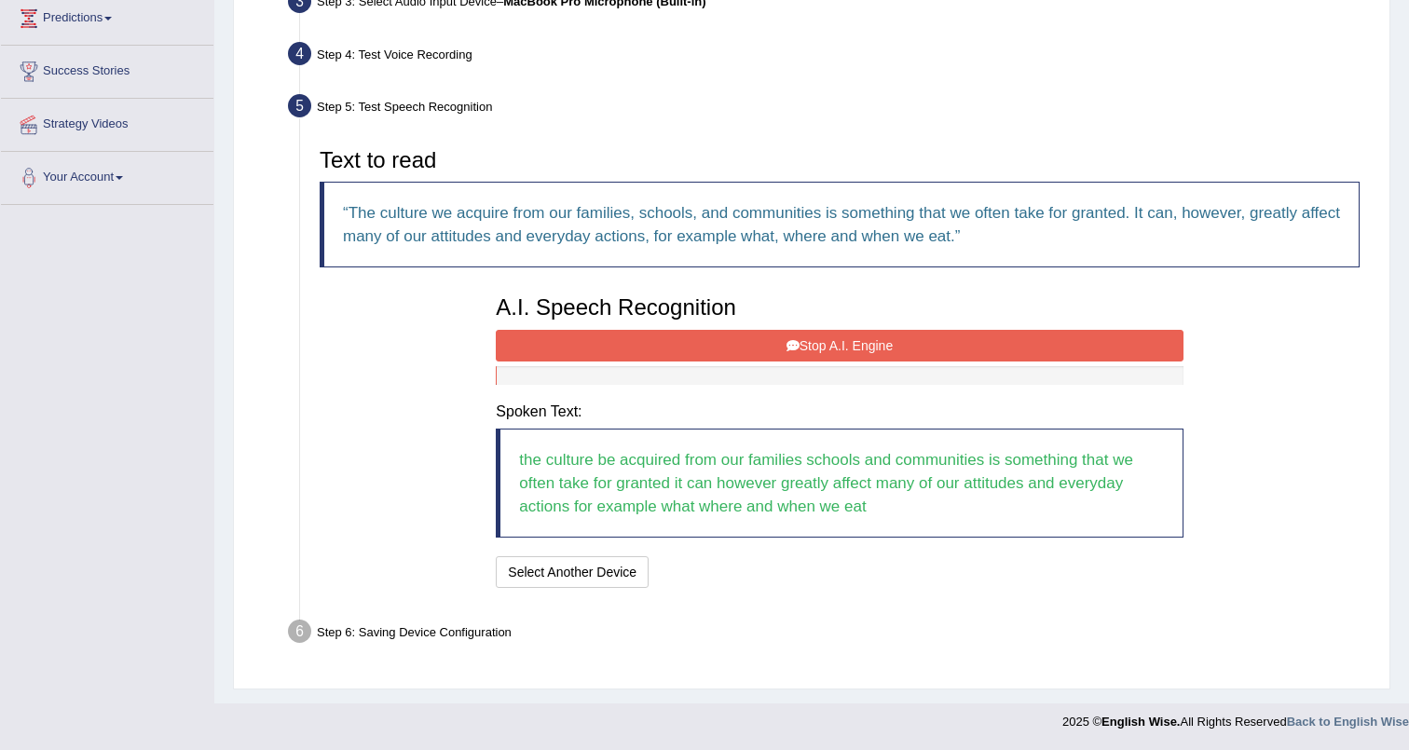
click at [793, 504] on blockquote "the culture be acquired from our families schools and communities is something …" at bounding box center [839, 483] width 687 height 109
click at [857, 351] on button "Stop A.I. Engine" at bounding box center [839, 346] width 687 height 32
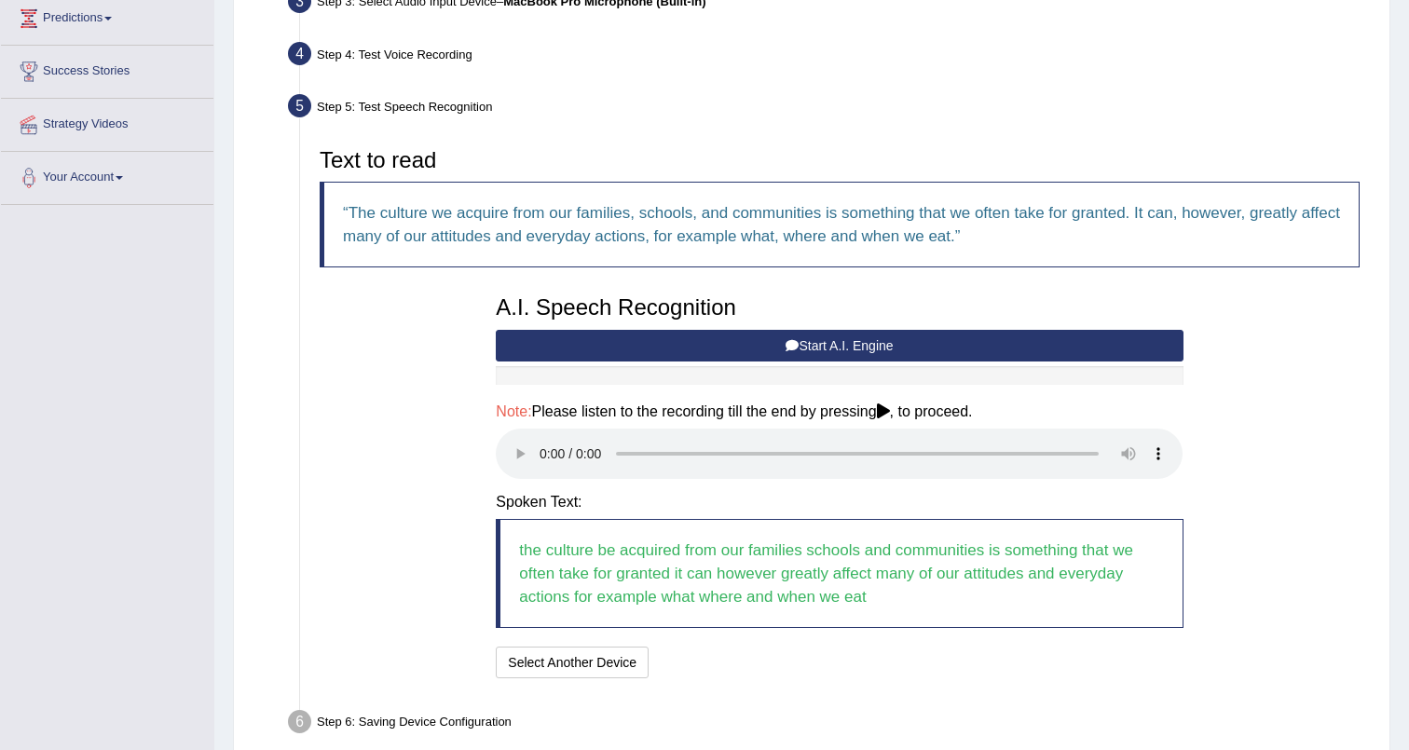
click at [1102, 578] on blockquote "the culture be acquired from our families schools and communities is something …" at bounding box center [839, 573] width 687 height 109
click at [721, 670] on button "Speech is ok. Go to Last step" at bounding box center [754, 663] width 195 height 32
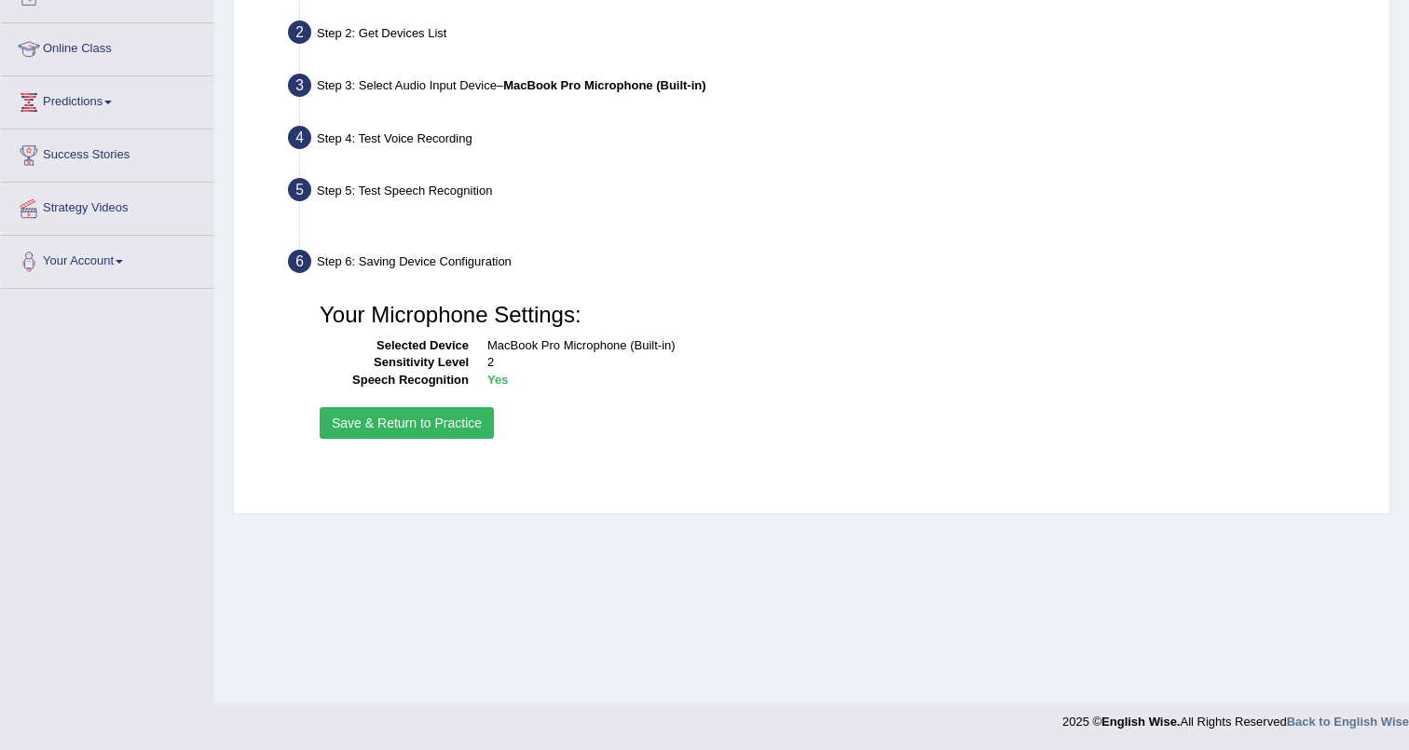
scroll to position [228, 0]
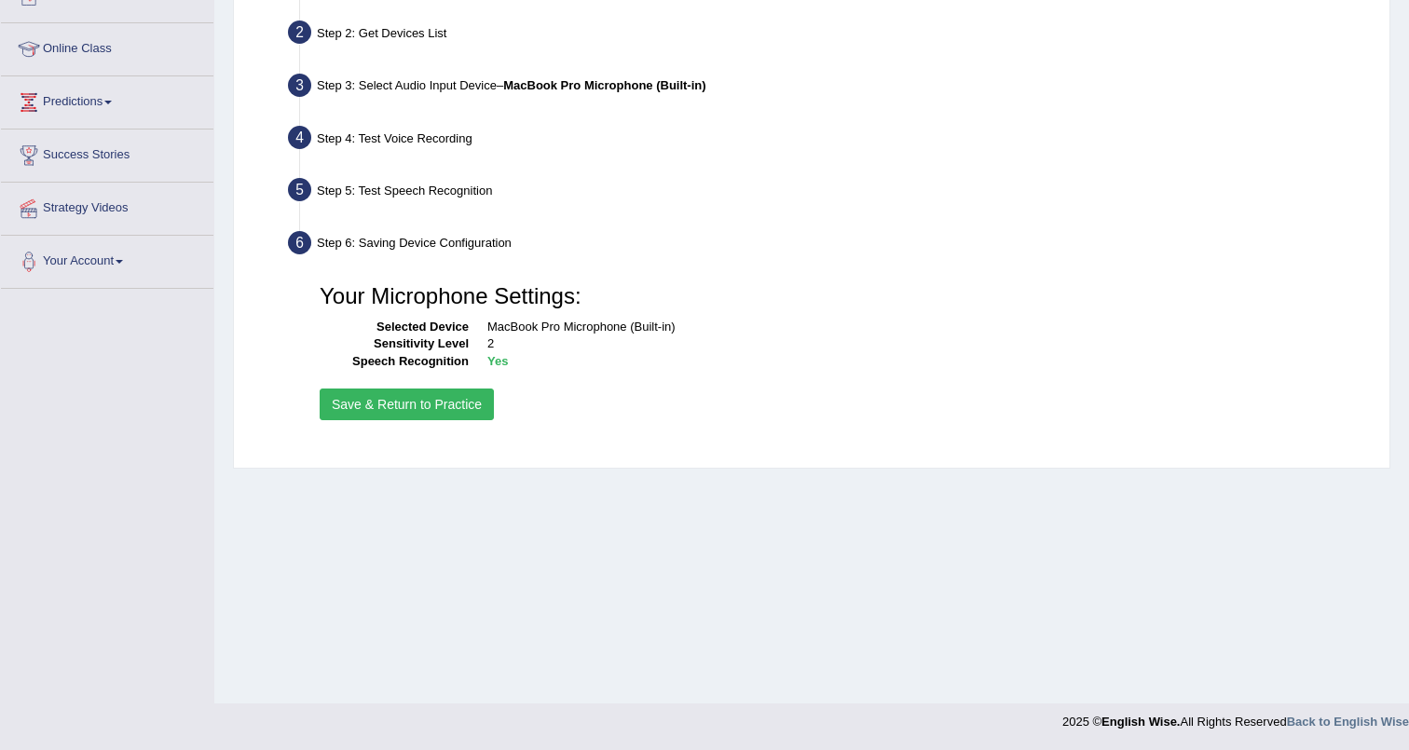
click at [438, 407] on button "Save & Return to Practice" at bounding box center [407, 405] width 174 height 32
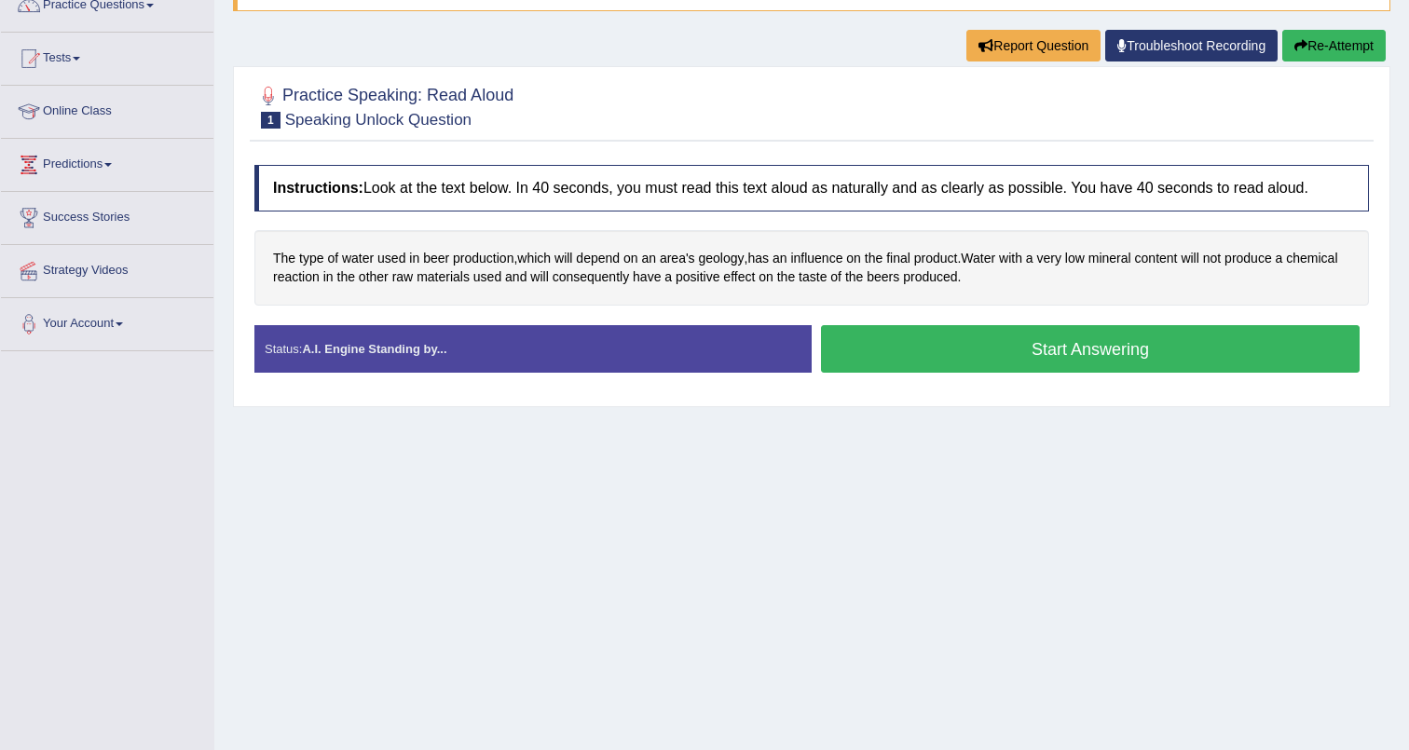
scroll to position [172, 0]
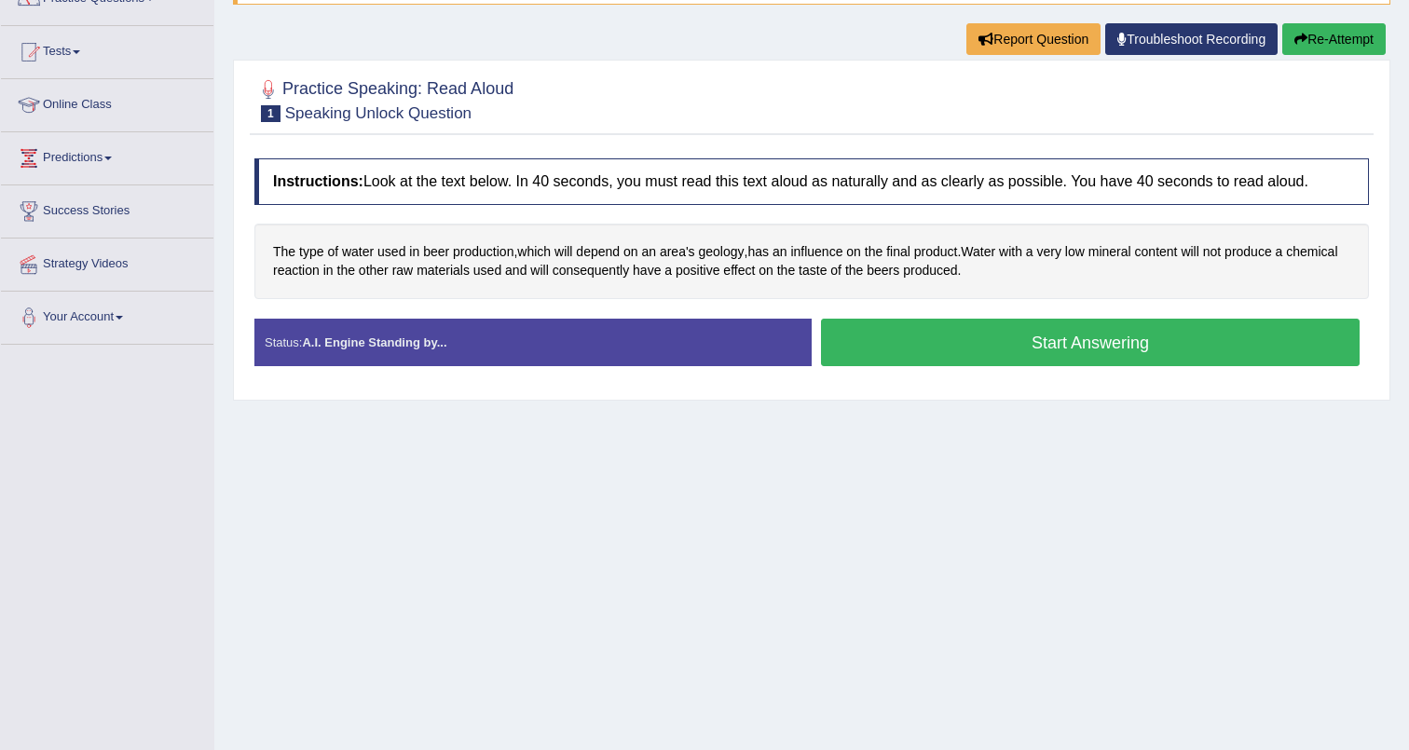
click at [833, 616] on div "Home Practice Speaking: Read Aloud Speaking Unlock Question * Remember to use t…" at bounding box center [811, 294] width 1195 height 932
click at [844, 571] on div "Home Practice Speaking: Read Aloud Speaking Unlock Question * Remember to use t…" at bounding box center [811, 294] width 1195 height 932
click at [788, 503] on div "Home Practice Speaking: Read Aloud Speaking Unlock Question * Remember to use t…" at bounding box center [811, 294] width 1195 height 932
click at [795, 499] on div "Home Practice Speaking: Read Aloud Speaking Unlock Question * Remember to use t…" at bounding box center [811, 294] width 1195 height 932
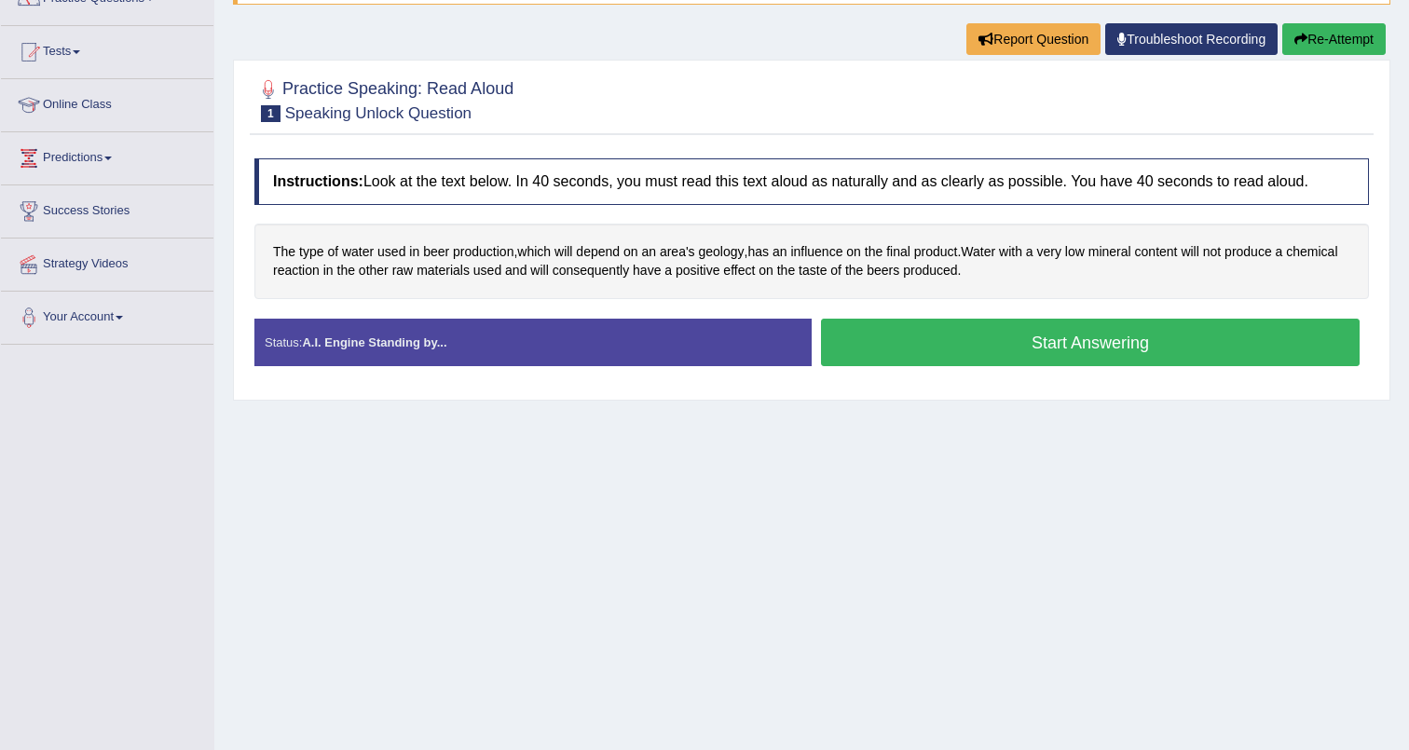
click at [795, 499] on div "Home Practice Speaking: Read Aloud Speaking Unlock Question * Remember to use t…" at bounding box center [811, 294] width 1195 height 932
click at [960, 458] on div "Home Practice Speaking: Read Aloud Speaking Unlock Question * Remember to use t…" at bounding box center [811, 294] width 1195 height 932
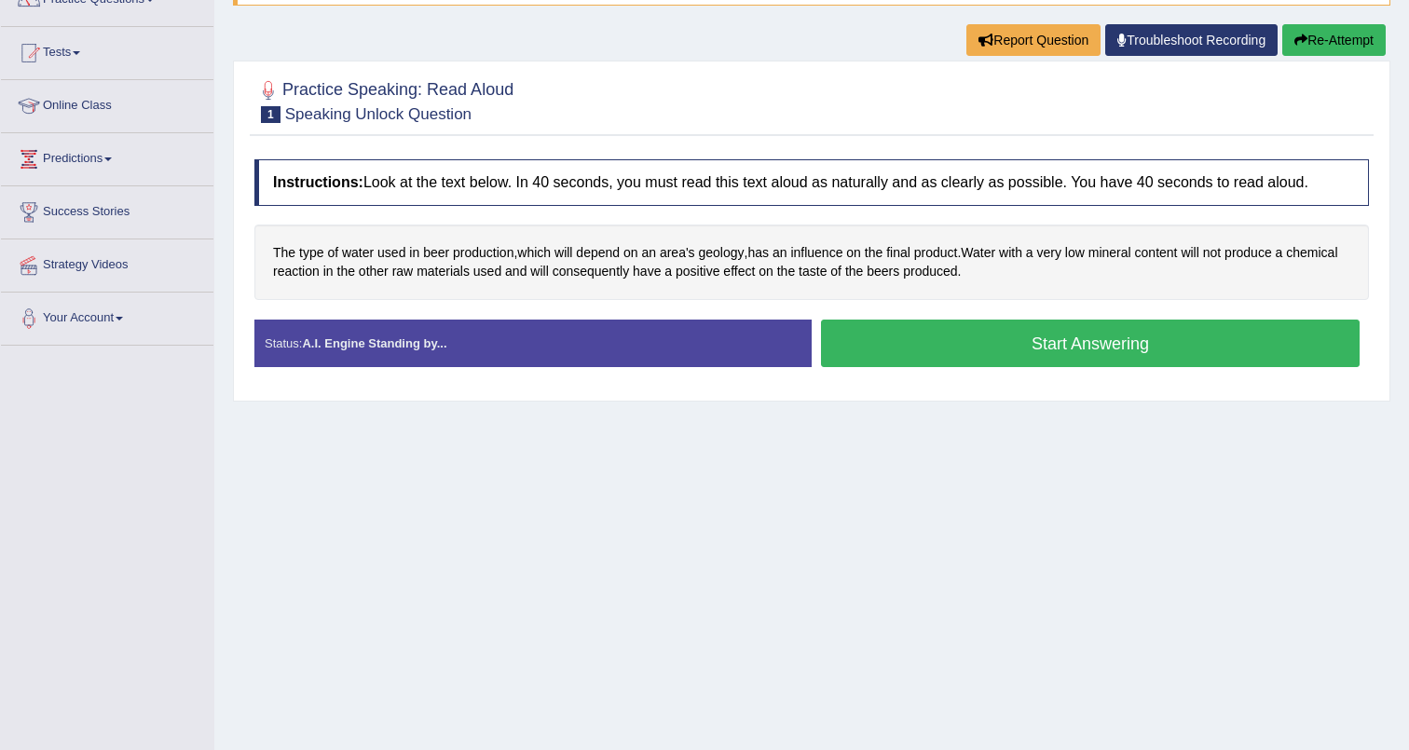
click at [959, 458] on div "Home Practice Speaking: Read Aloud Speaking Unlock Question * Remember to use t…" at bounding box center [811, 295] width 1195 height 932
click at [1029, 339] on button "Start Answering" at bounding box center [1090, 344] width 539 height 48
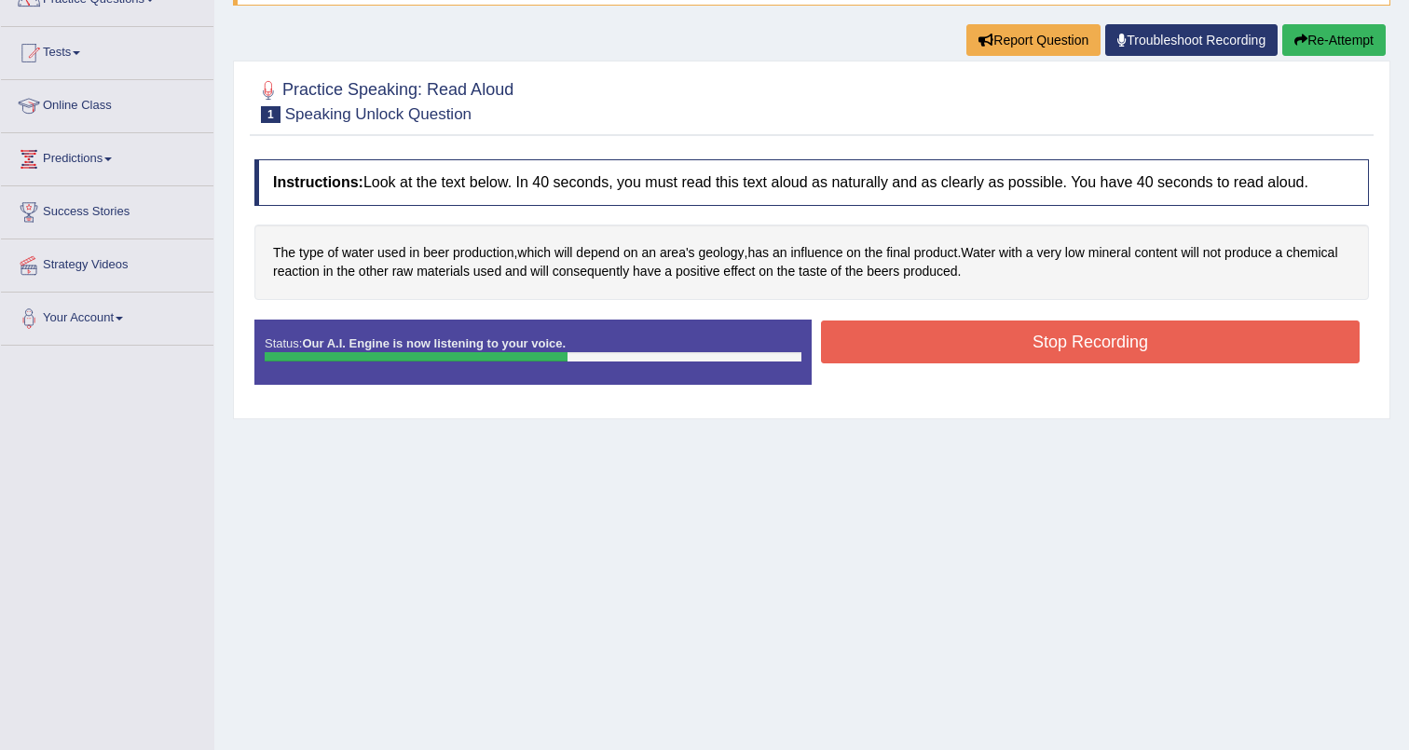
click at [1029, 339] on button "Stop Recording" at bounding box center [1090, 342] width 539 height 43
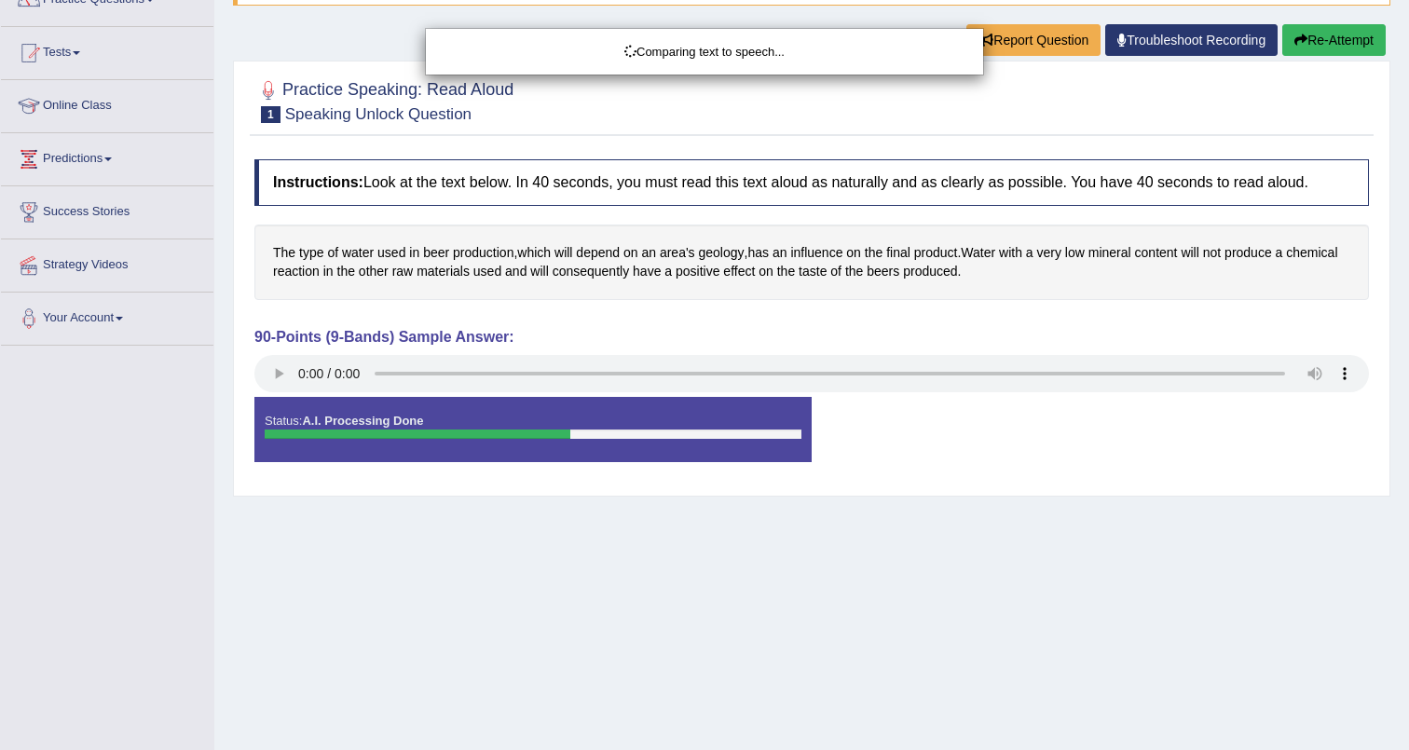
click at [1067, 450] on body "Toggle navigation Home Practice Questions Speaking Practice Read Aloud Repeat S…" at bounding box center [704, 204] width 1409 height 750
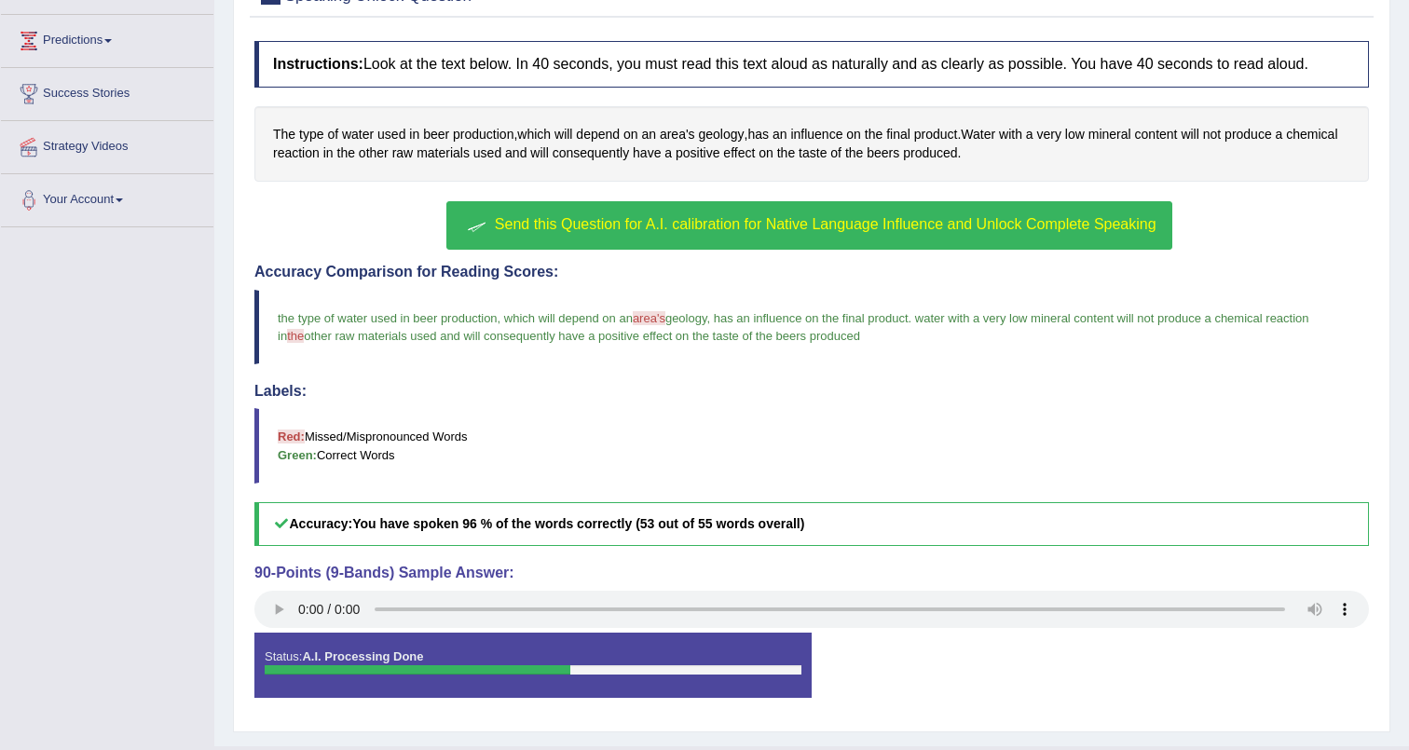
scroll to position [333, 0]
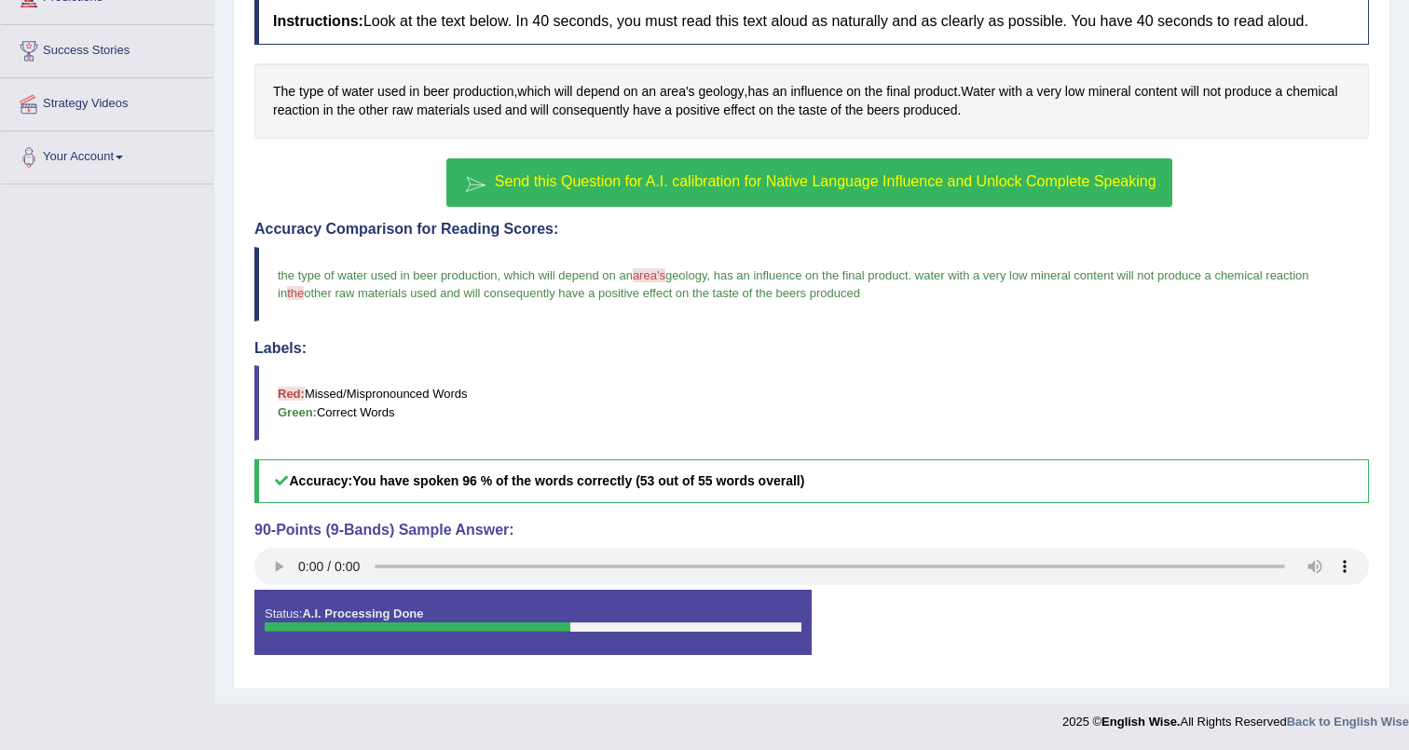
click at [896, 401] on blockquote "Red: Missed/Mispronounced Words Green: Correct Words" at bounding box center [811, 402] width 1114 height 75
click at [877, 387] on blockquote "Red: Missed/Mispronounced Words Green: Correct Words" at bounding box center [811, 402] width 1114 height 75
click at [501, 372] on blockquote "Red: Missed/Mispronounced Words Green: Correct Words" at bounding box center [811, 402] width 1114 height 75
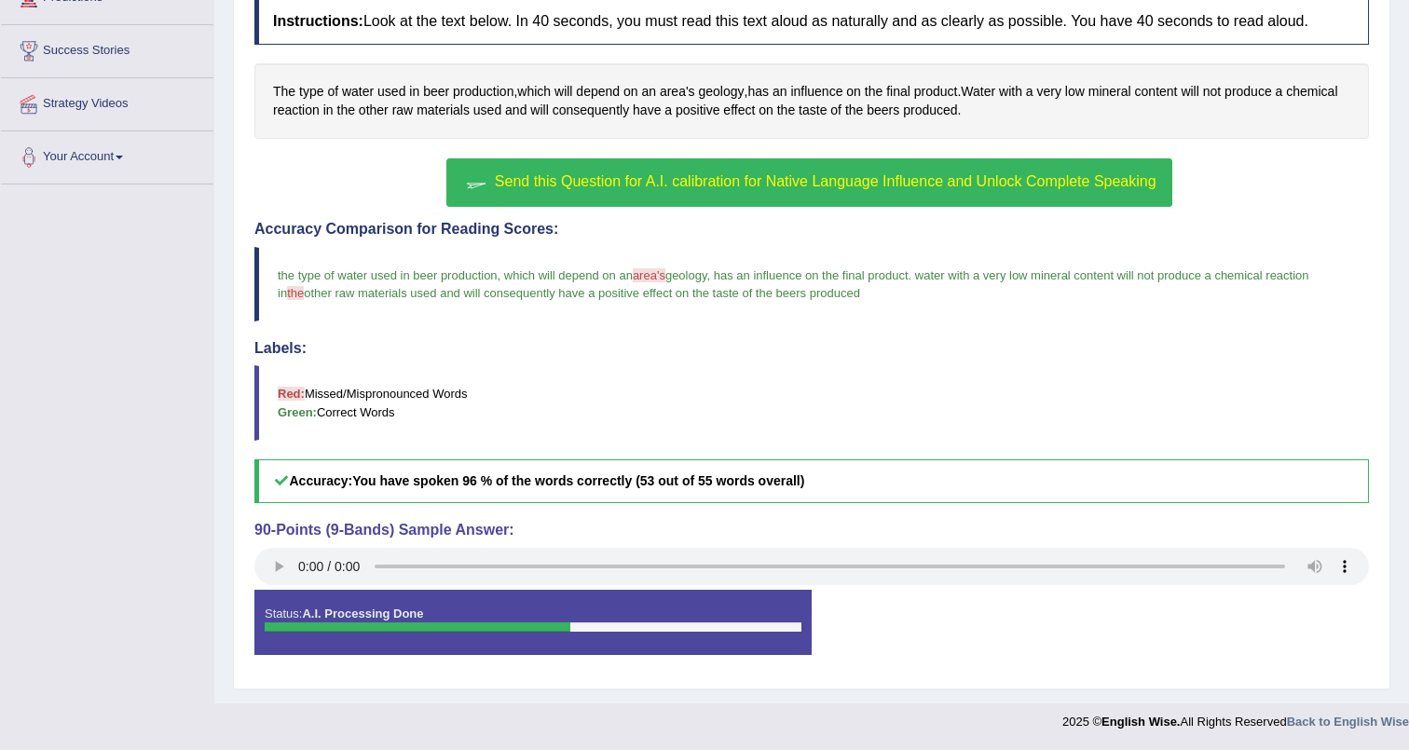
click at [501, 372] on blockquote "Red: Missed/Mispronounced Words Green: Correct Words" at bounding box center [811, 402] width 1114 height 75
click at [740, 595] on div "Status: A.I. Processing Done" at bounding box center [532, 622] width 557 height 65
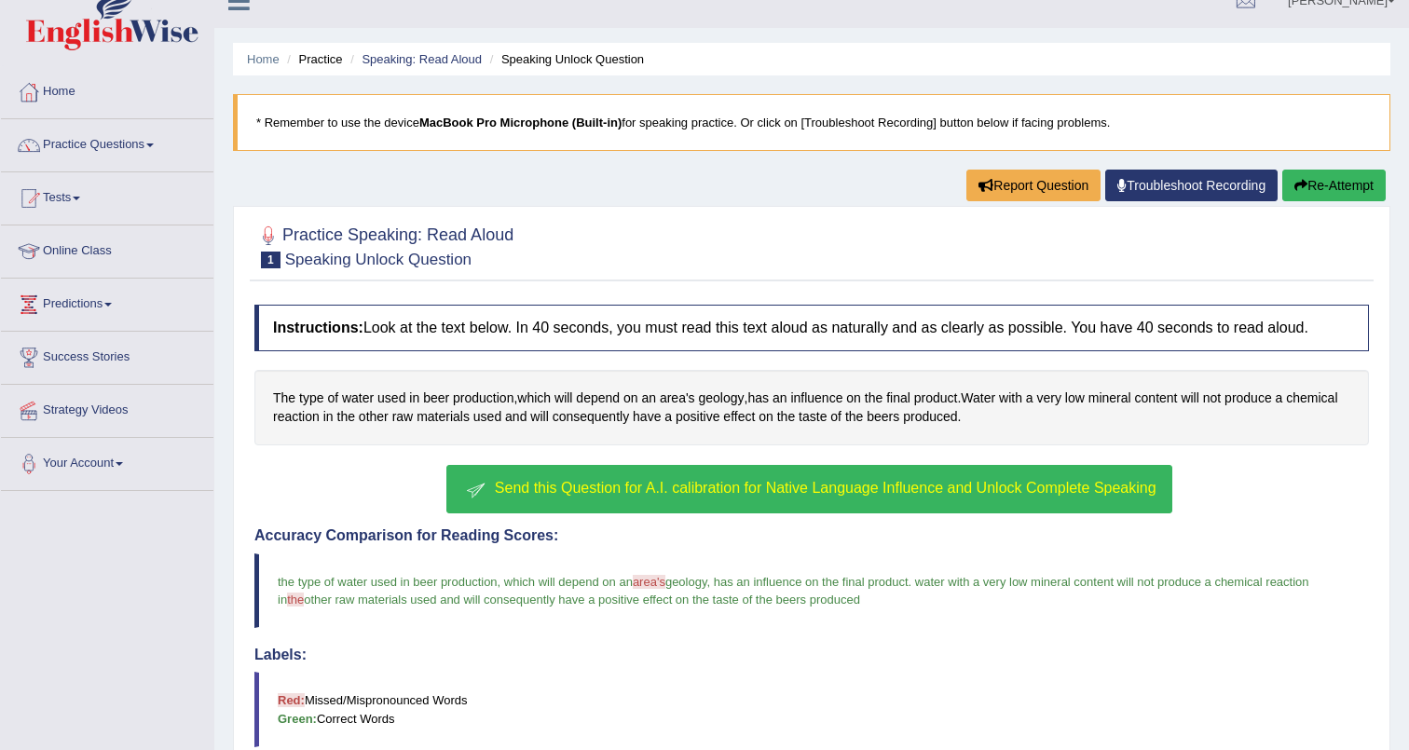
scroll to position [0, 0]
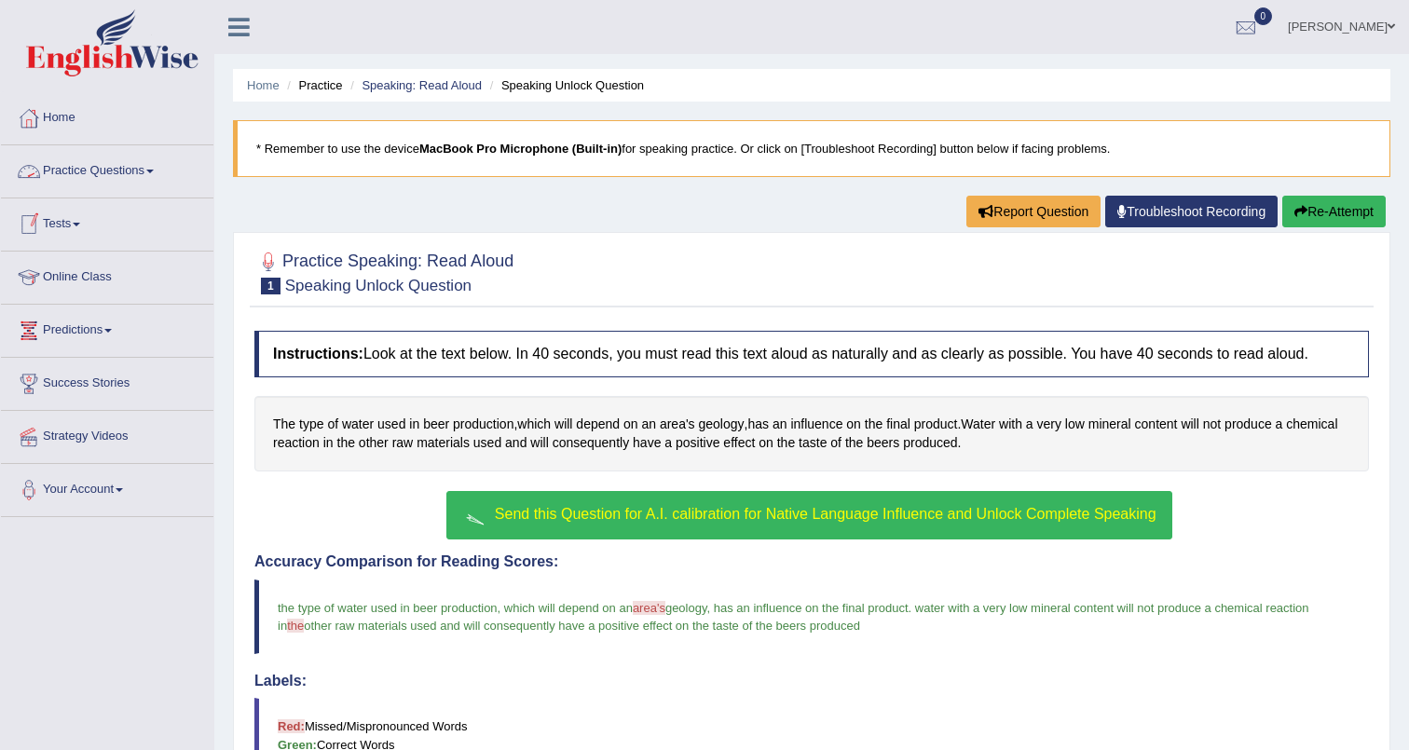
click at [90, 171] on link "Practice Questions" at bounding box center [107, 168] width 212 height 47
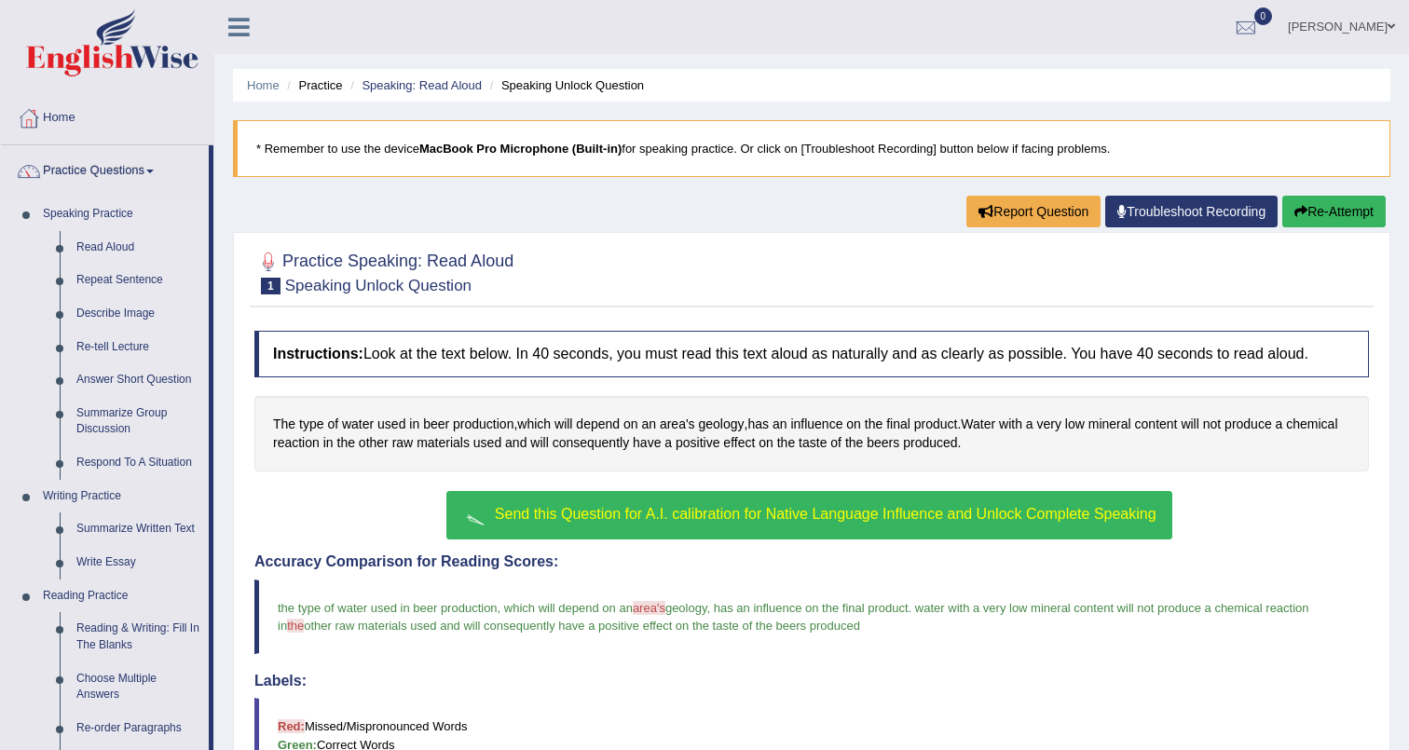
click at [110, 221] on link "Speaking Practice" at bounding box center [121, 215] width 174 height 34
click at [105, 248] on link "Read Aloud" at bounding box center [138, 248] width 141 height 34
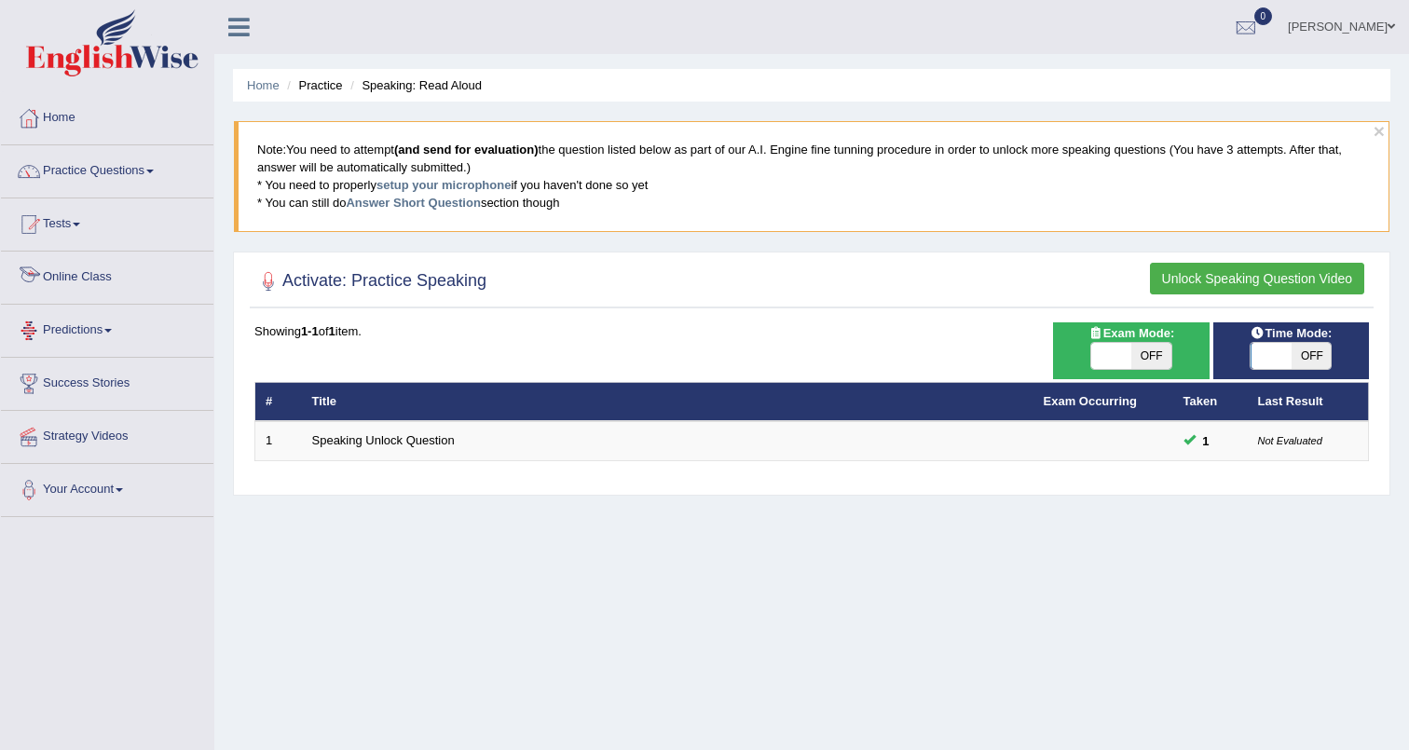
click at [467, 596] on div "Home Practice Speaking: Read Aloud × Note: You need to attempt (and send for ev…" at bounding box center [811, 466] width 1195 height 932
click at [1129, 351] on span at bounding box center [1111, 356] width 40 height 26
checkbox input "true"
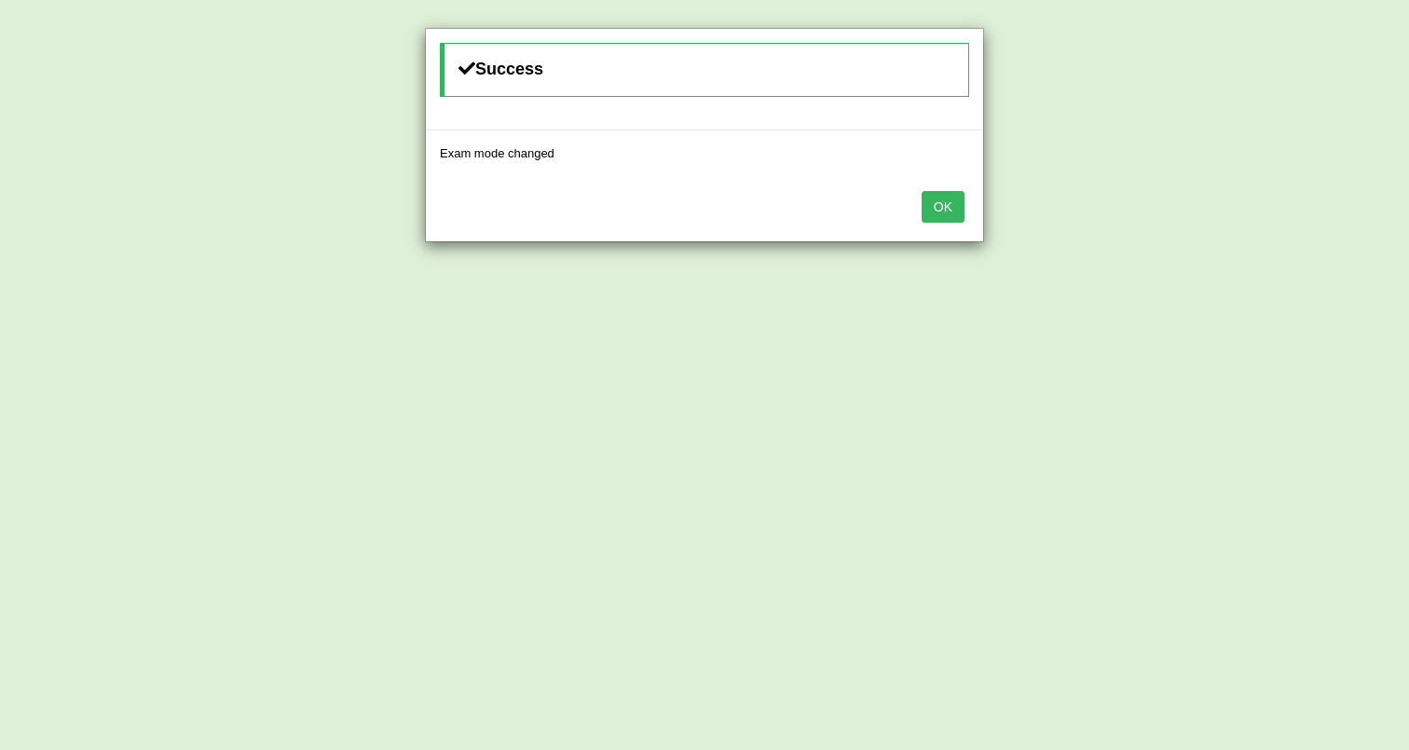
click at [957, 214] on button "OK" at bounding box center [943, 207] width 43 height 32
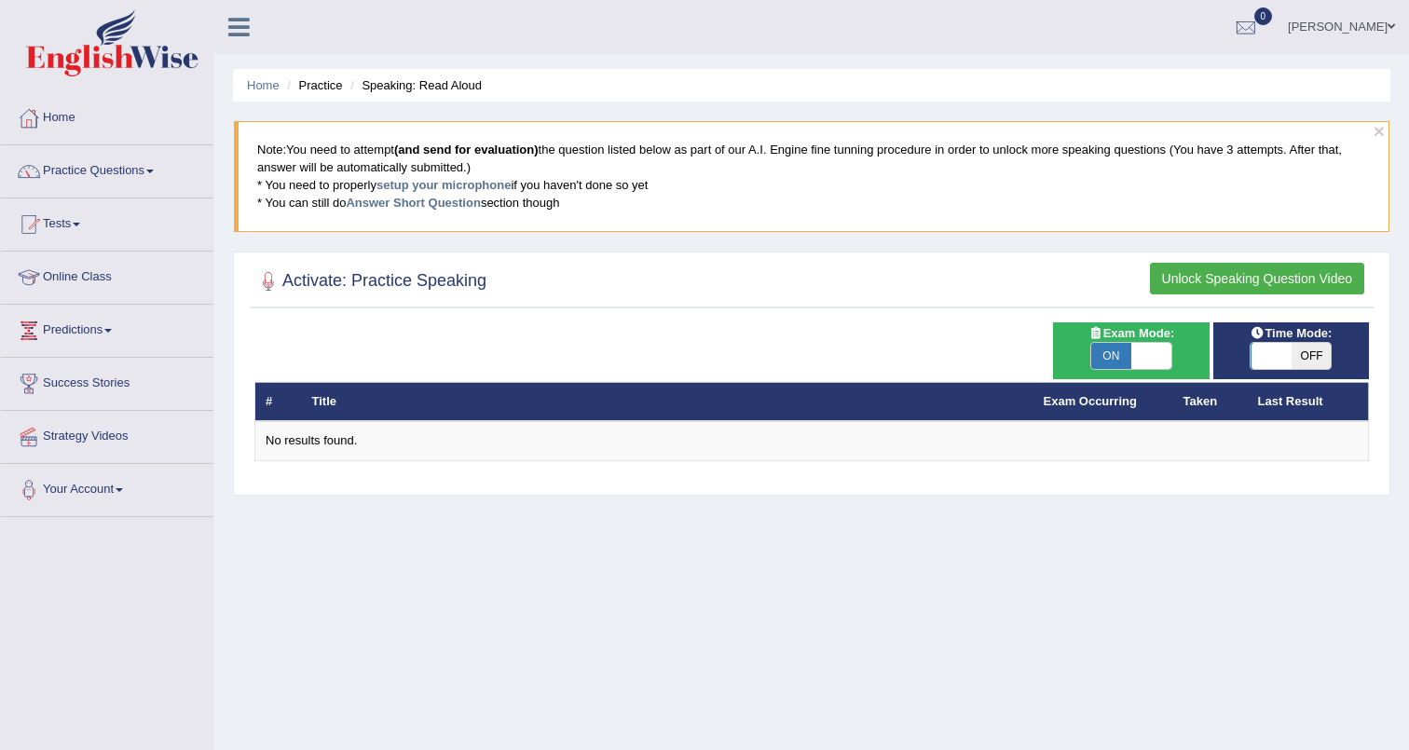
click at [1082, 468] on div "Time Mode: ON OFF Exam Mode: ON OFF # Title Exam Occurring Taken Last Result No…" at bounding box center [812, 403] width 1124 height 163
click at [793, 299] on div at bounding box center [811, 282] width 1114 height 38
click at [255, 492] on div "Activate: Practice Speaking Unlock Speaking Question Video Time Mode: ON OFF Ex…" at bounding box center [811, 374] width 1157 height 244
click at [63, 207] on link "Tests" at bounding box center [107, 221] width 212 height 47
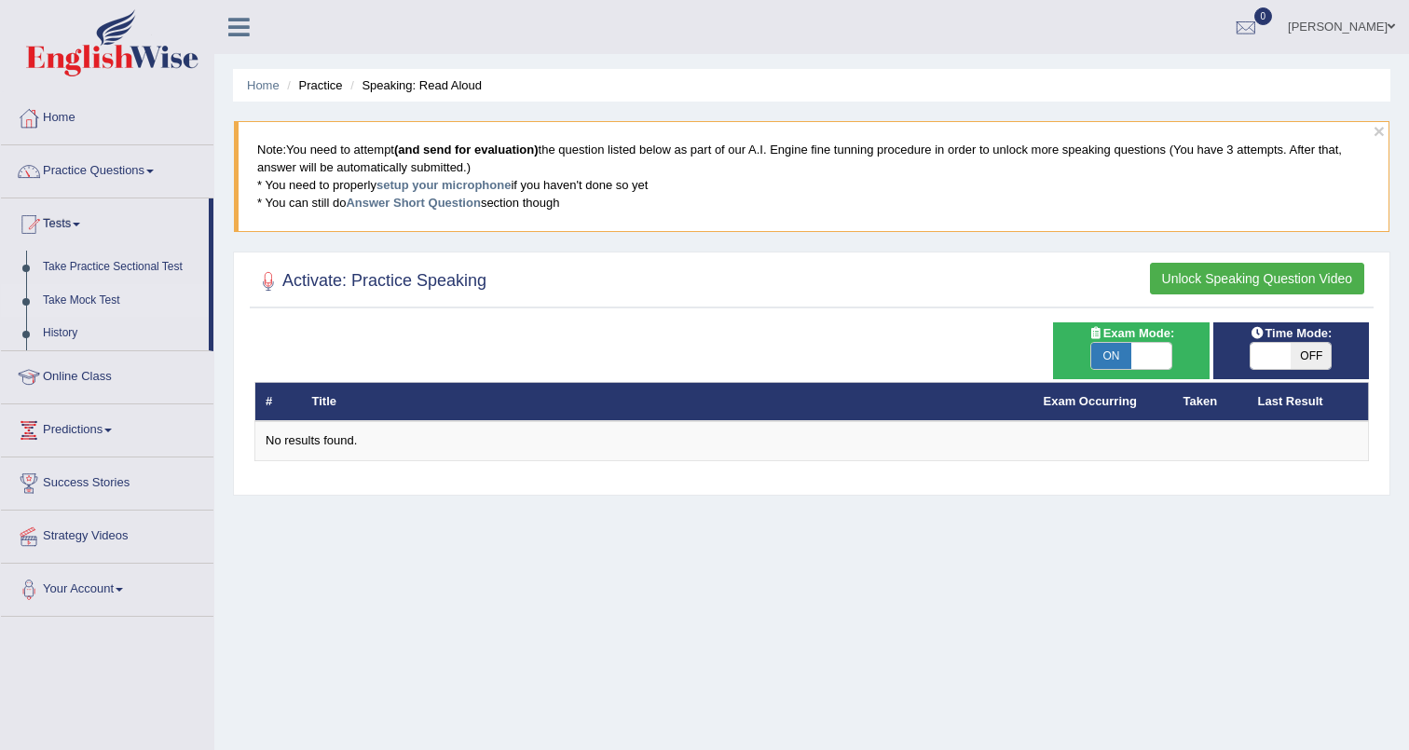
click at [64, 299] on link "Take Mock Test" at bounding box center [121, 301] width 174 height 34
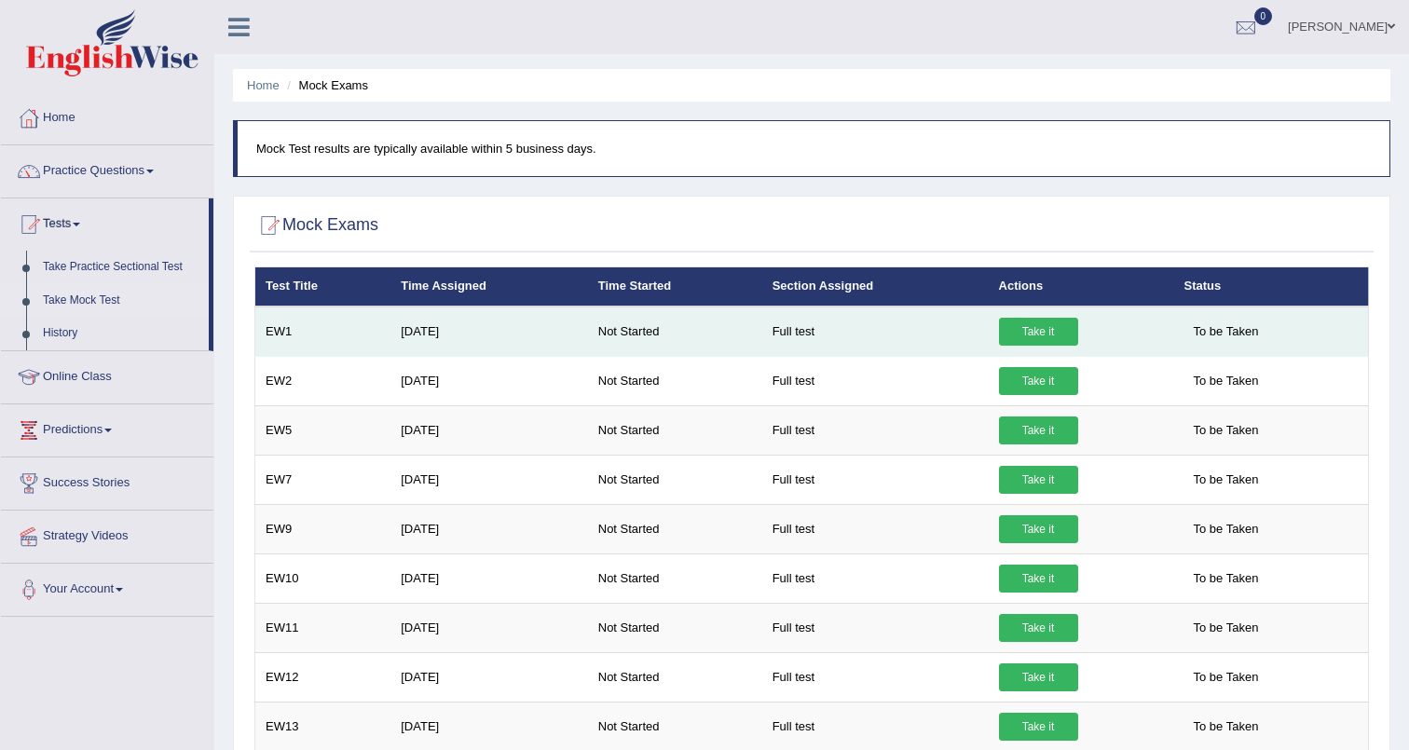
click at [1053, 327] on link "Take it" at bounding box center [1038, 332] width 79 height 28
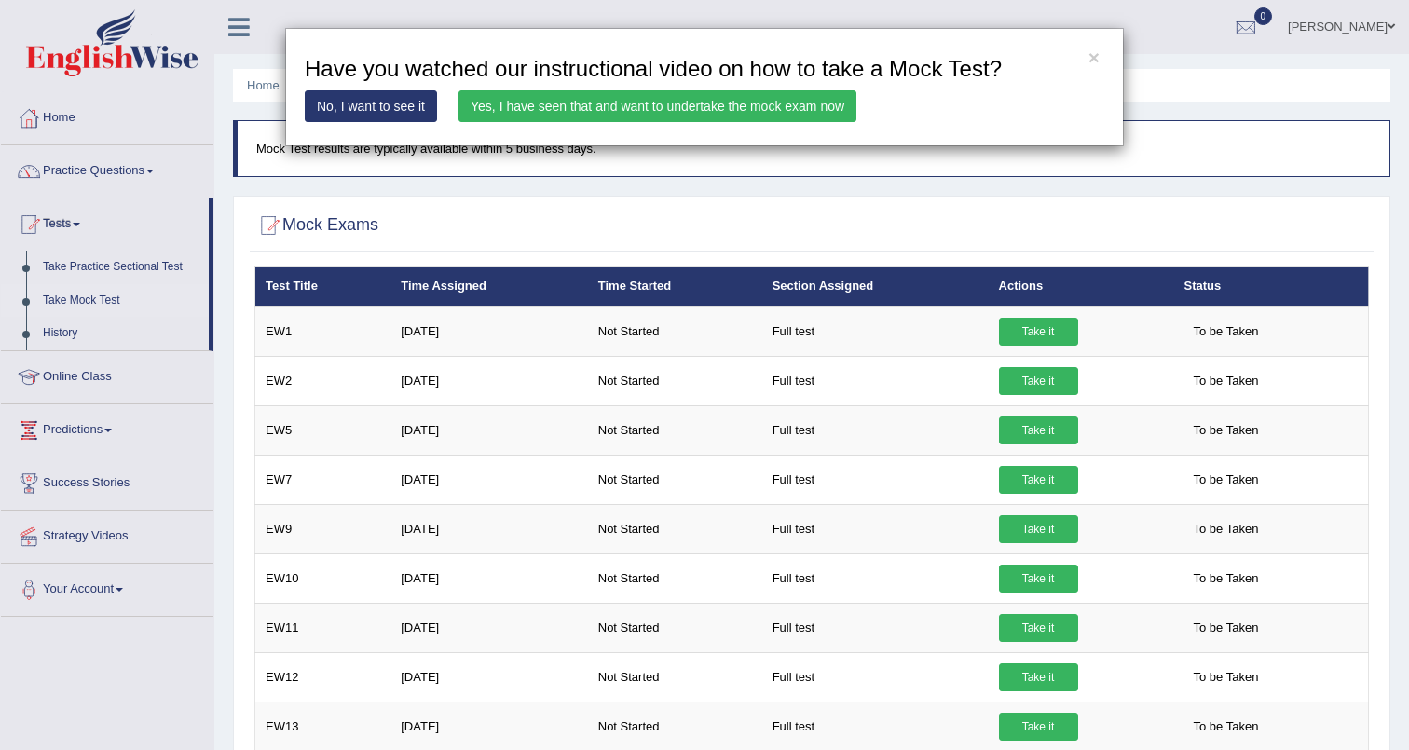
click at [845, 102] on link "Yes, I have seen that and want to undertake the mock exam now" at bounding box center [657, 106] width 398 height 32
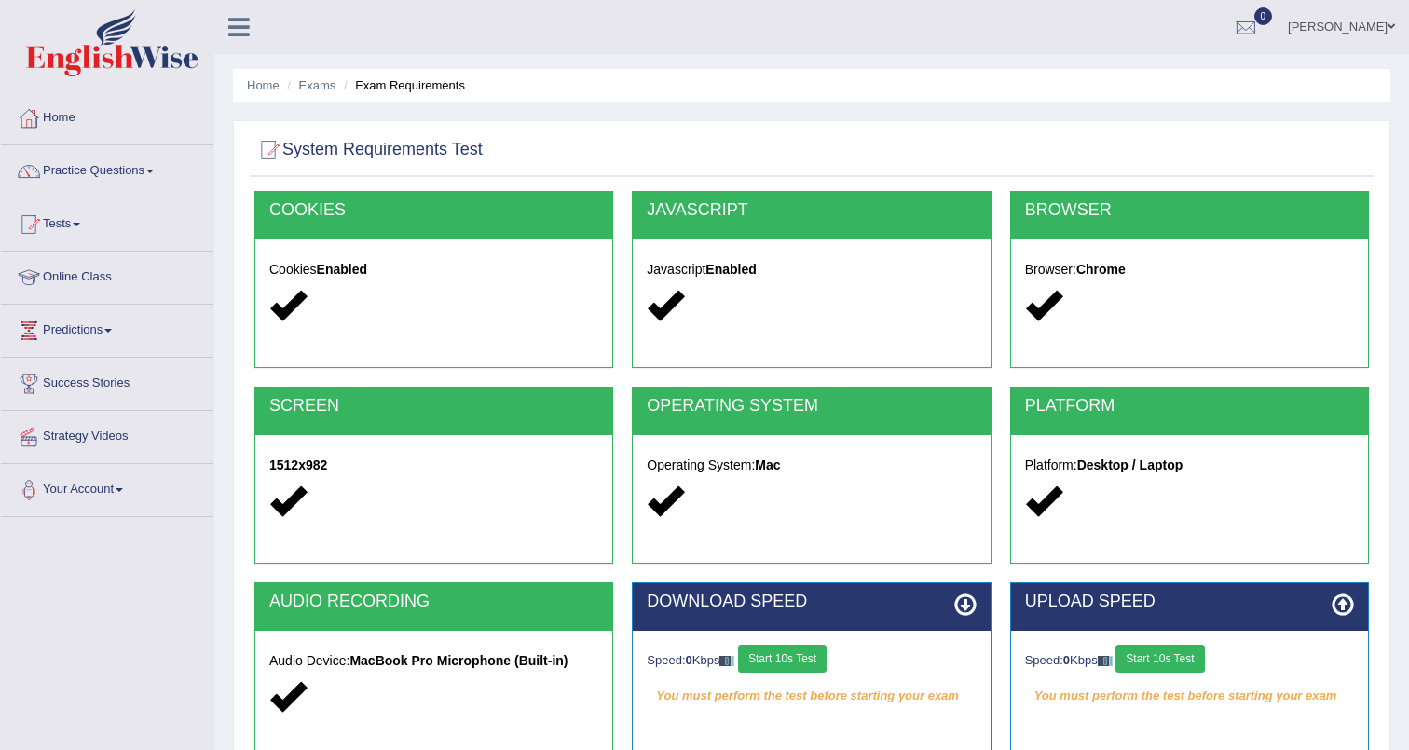
click at [795, 92] on ul "Home Exams Exam Requirements" at bounding box center [811, 85] width 1157 height 33
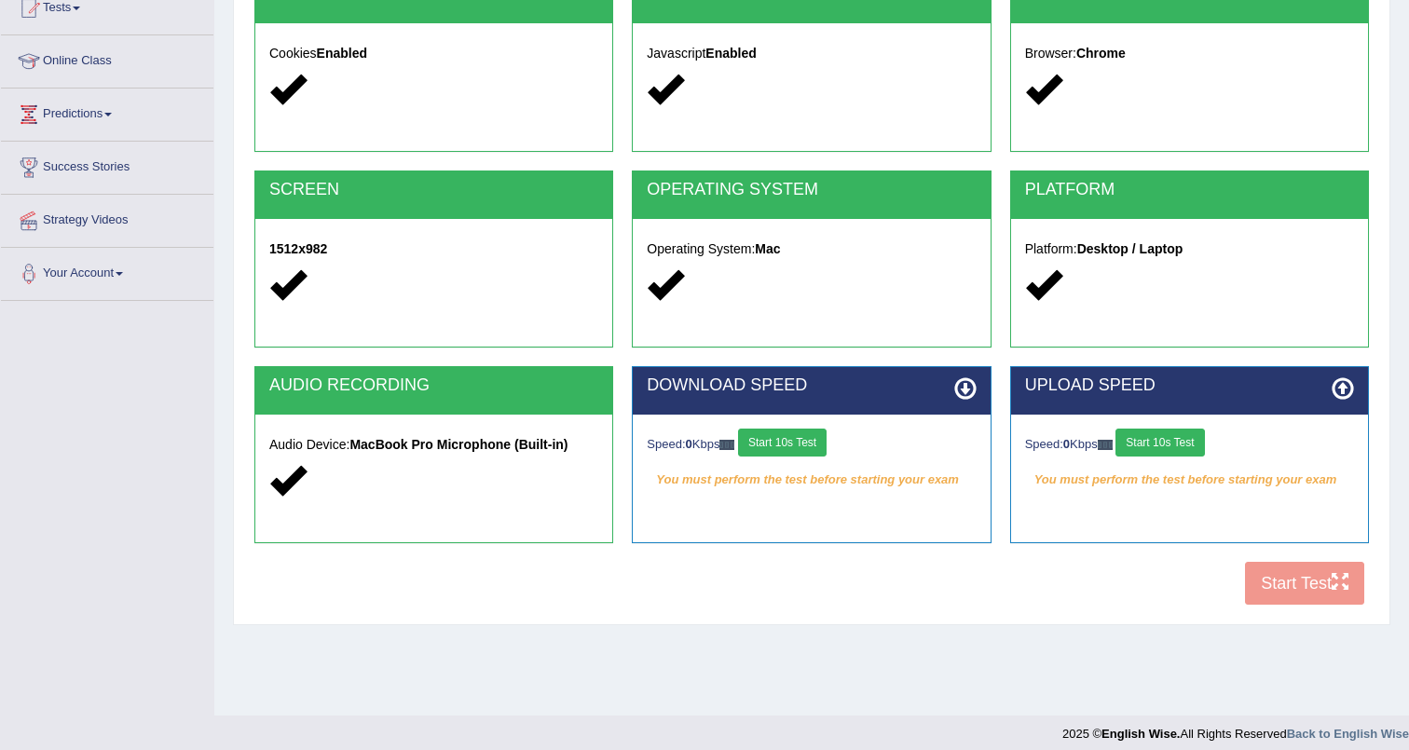
scroll to position [228, 0]
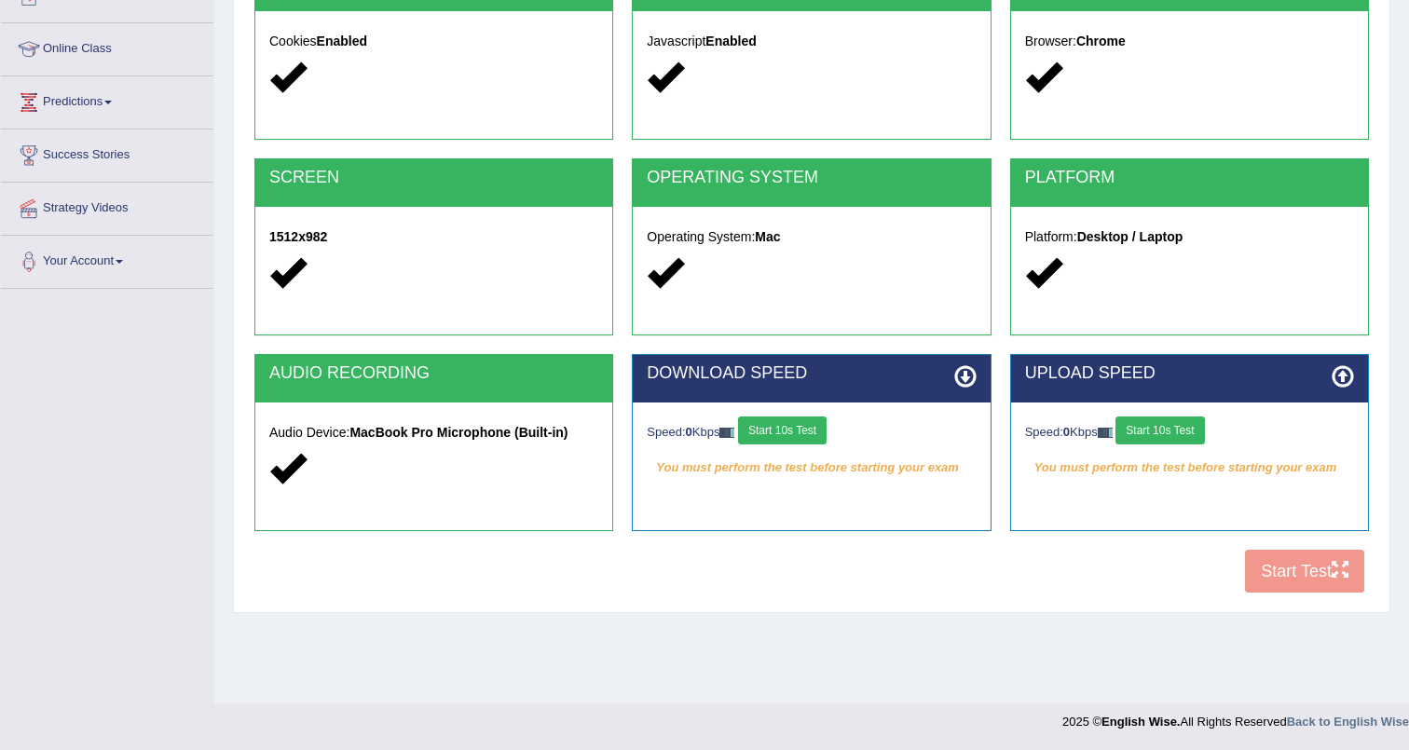
click at [786, 436] on button "Start 10s Test" at bounding box center [782, 431] width 89 height 28
click at [1196, 421] on button "Start 10s Test" at bounding box center [1159, 431] width 89 height 28
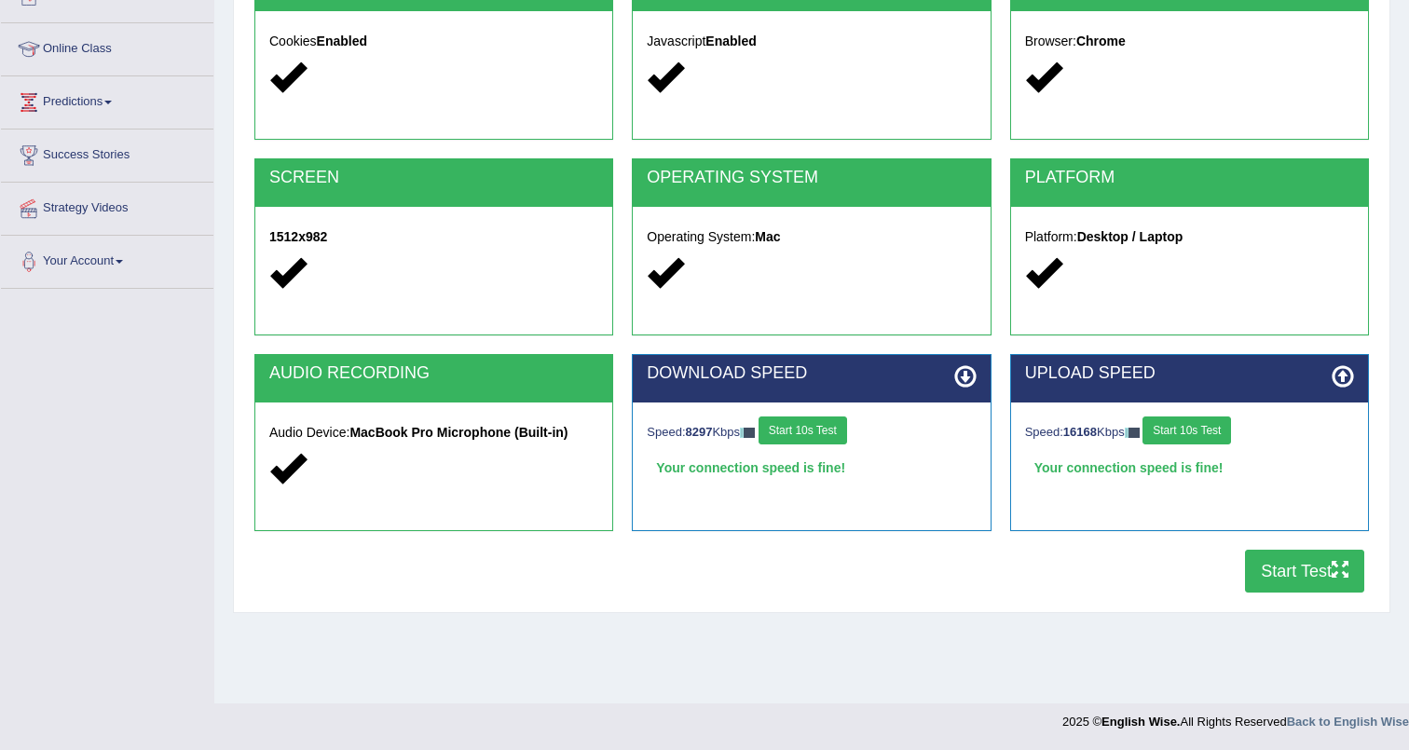
click at [1290, 571] on button "Start Test" at bounding box center [1304, 571] width 119 height 43
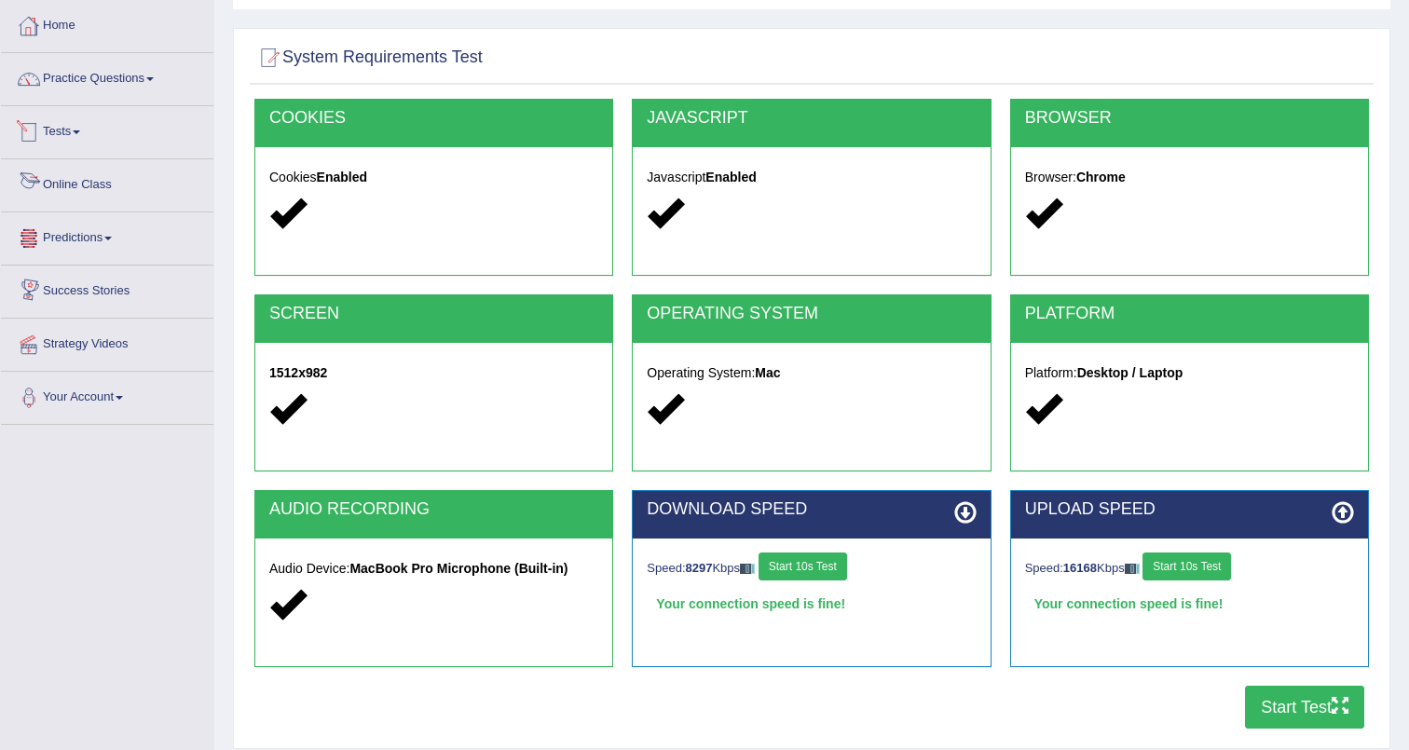
scroll to position [0, 0]
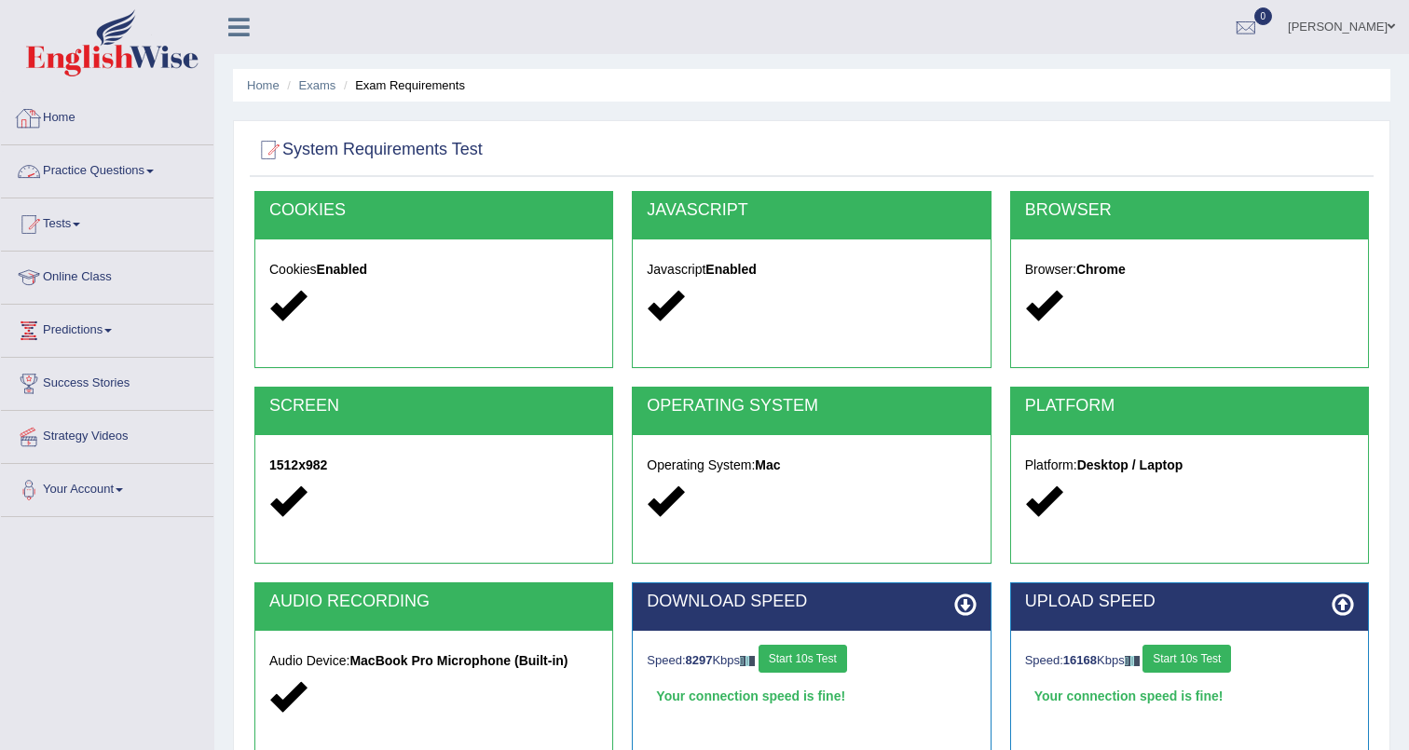
click at [58, 116] on link "Home" at bounding box center [107, 115] width 212 height 47
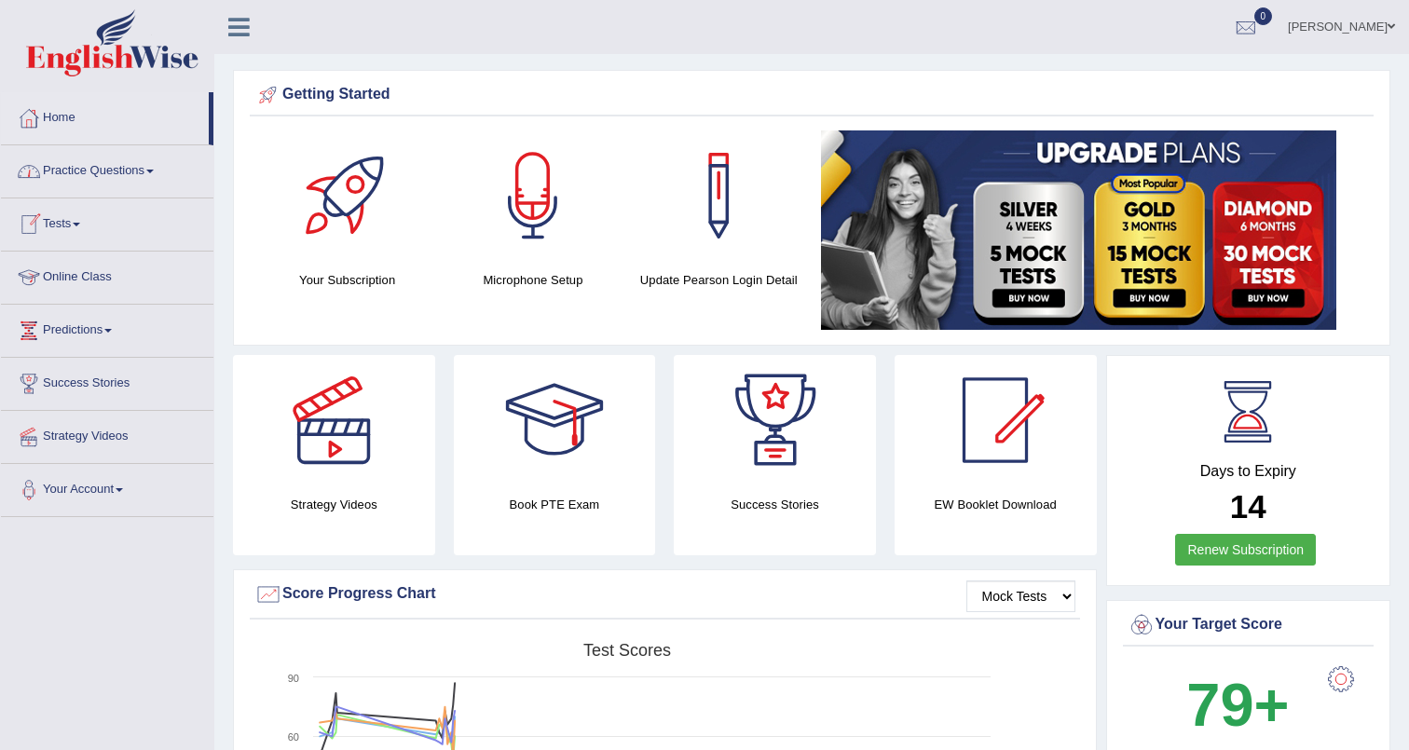
click at [76, 176] on link "Practice Questions" at bounding box center [107, 168] width 212 height 47
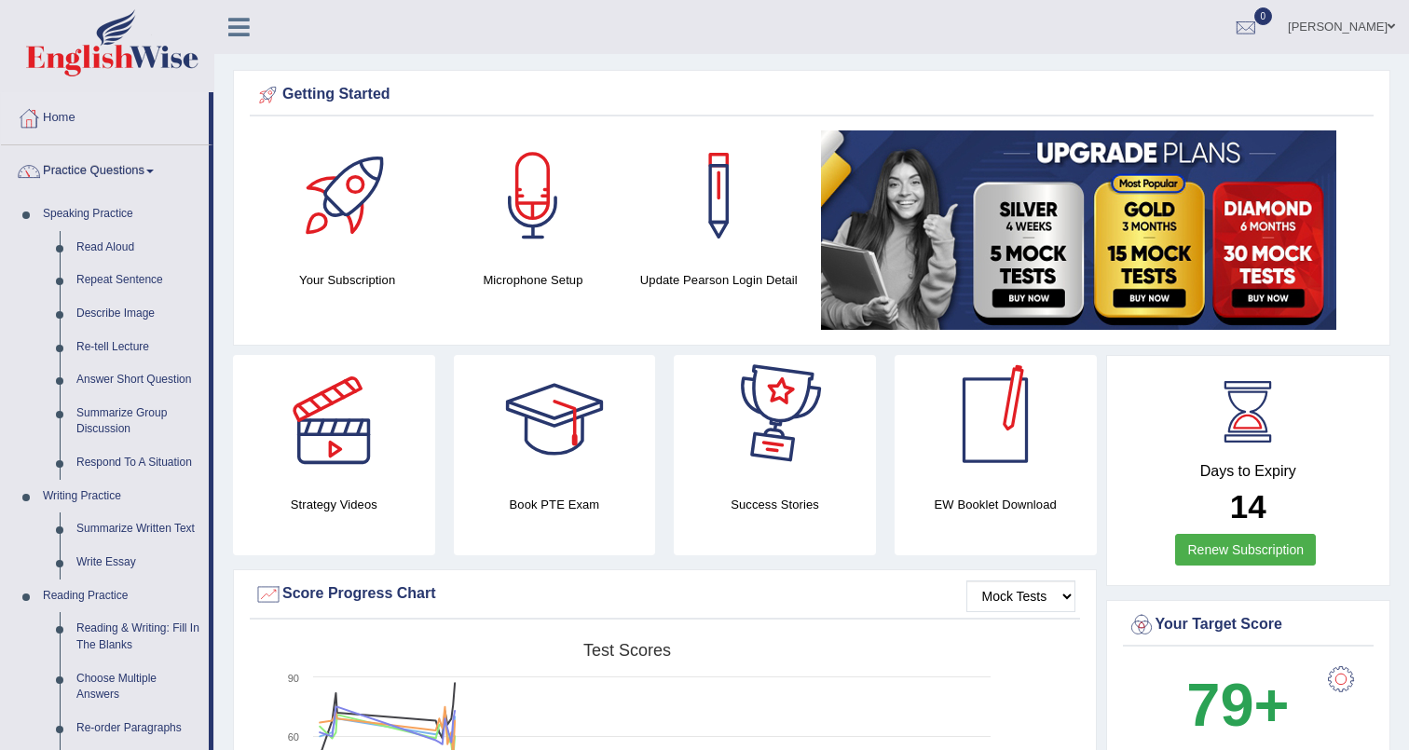
click at [992, 464] on div at bounding box center [995, 420] width 130 height 130
